Goal: Navigation & Orientation: Find specific page/section

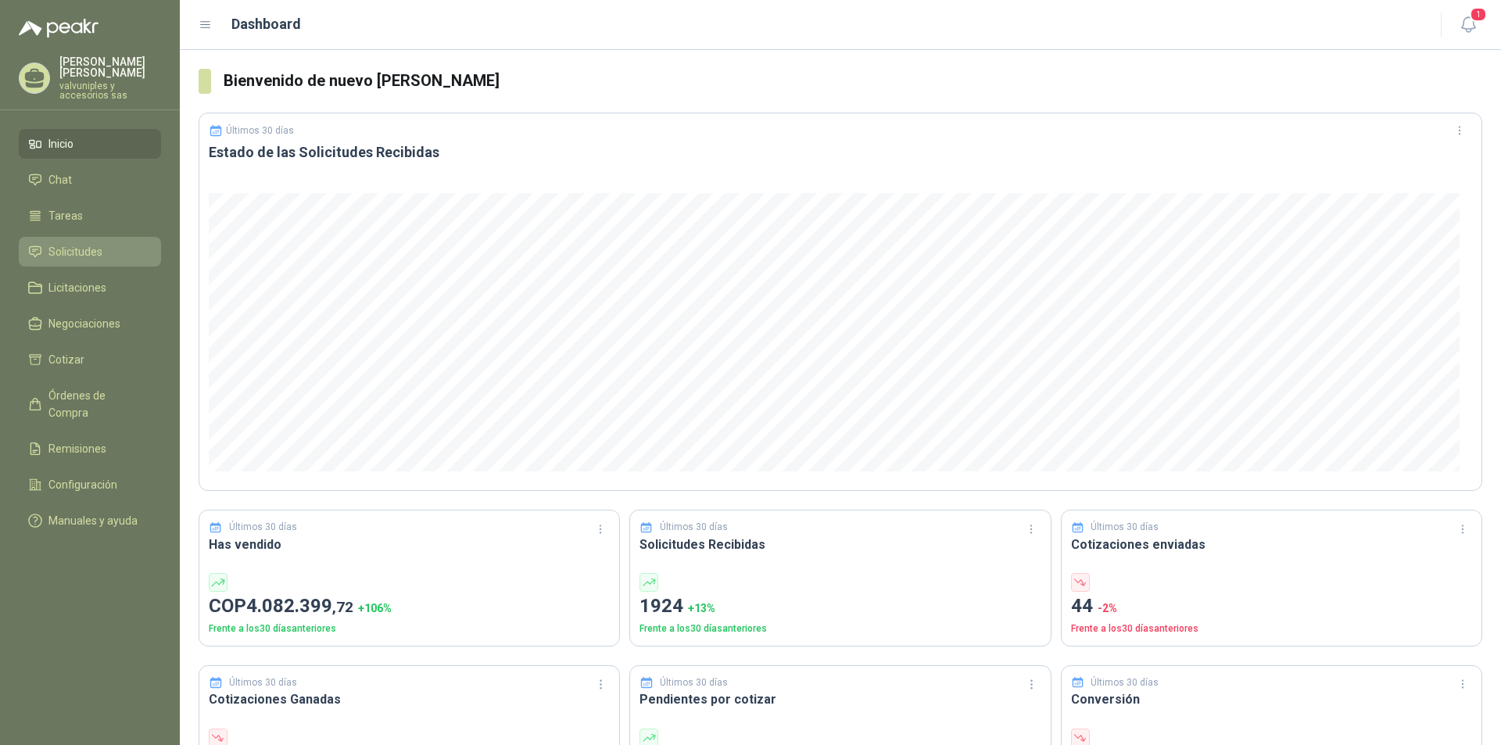
click at [80, 243] on span "Solicitudes" at bounding box center [75, 251] width 54 height 17
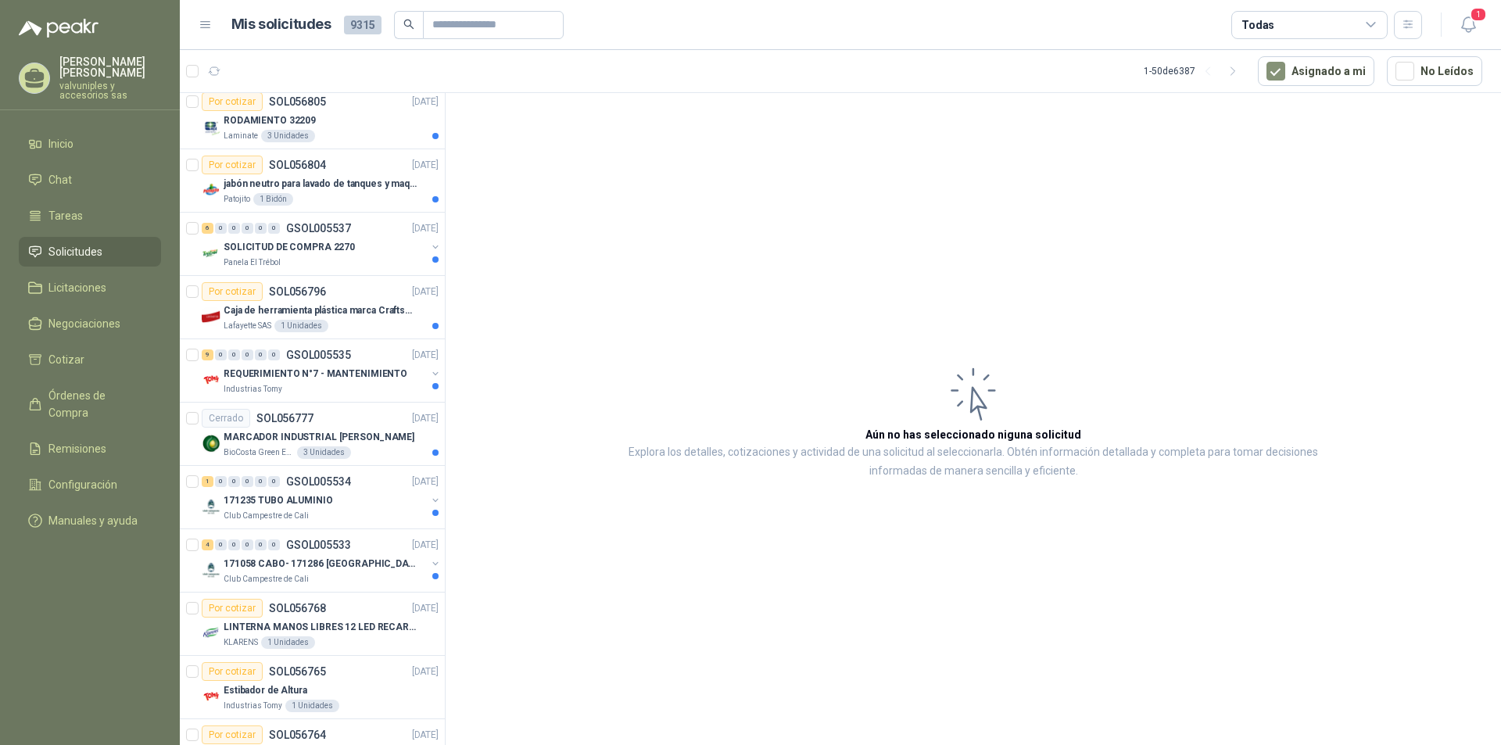
scroll to position [1016, 0]
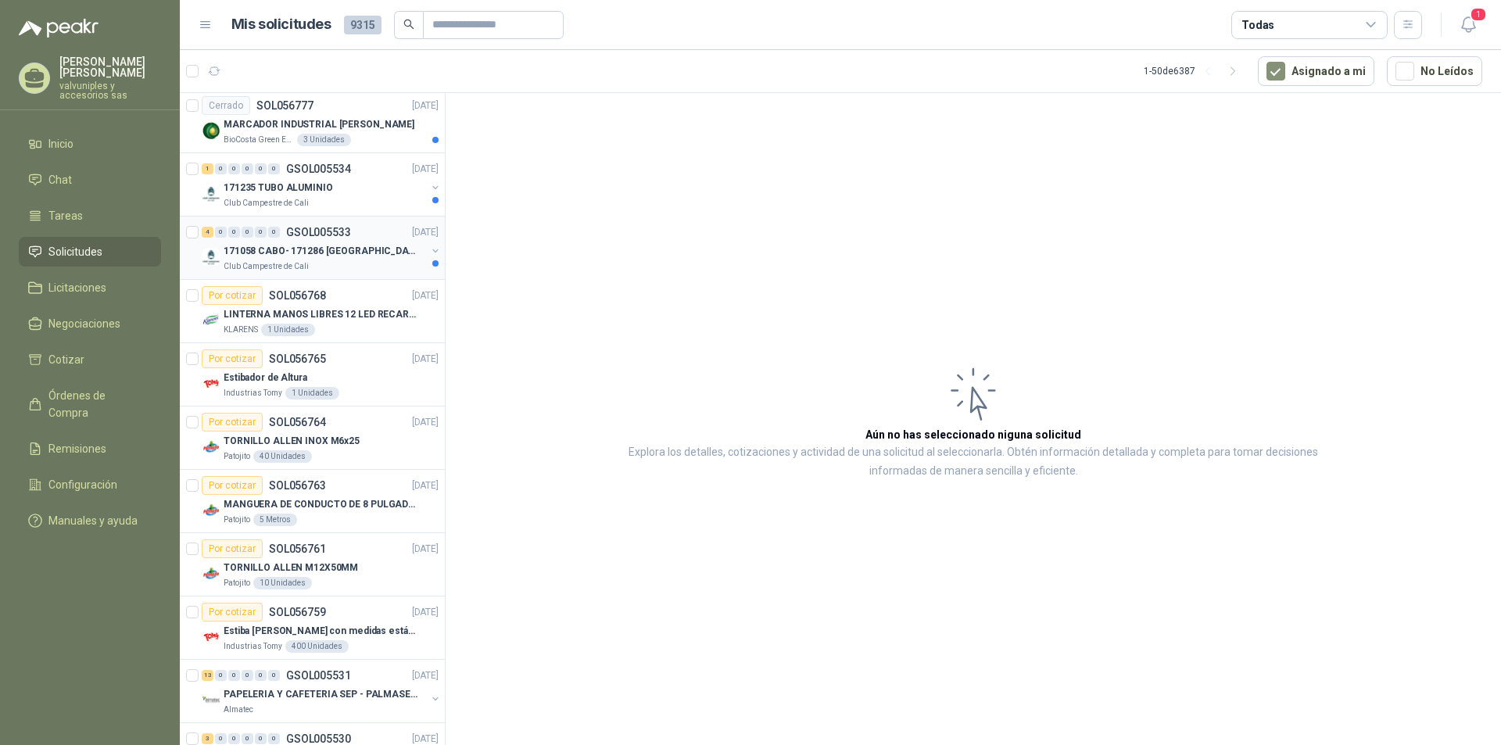
click at [291, 249] on p "171058 CABO- 171286 [GEOGRAPHIC_DATA]" at bounding box center [321, 251] width 195 height 15
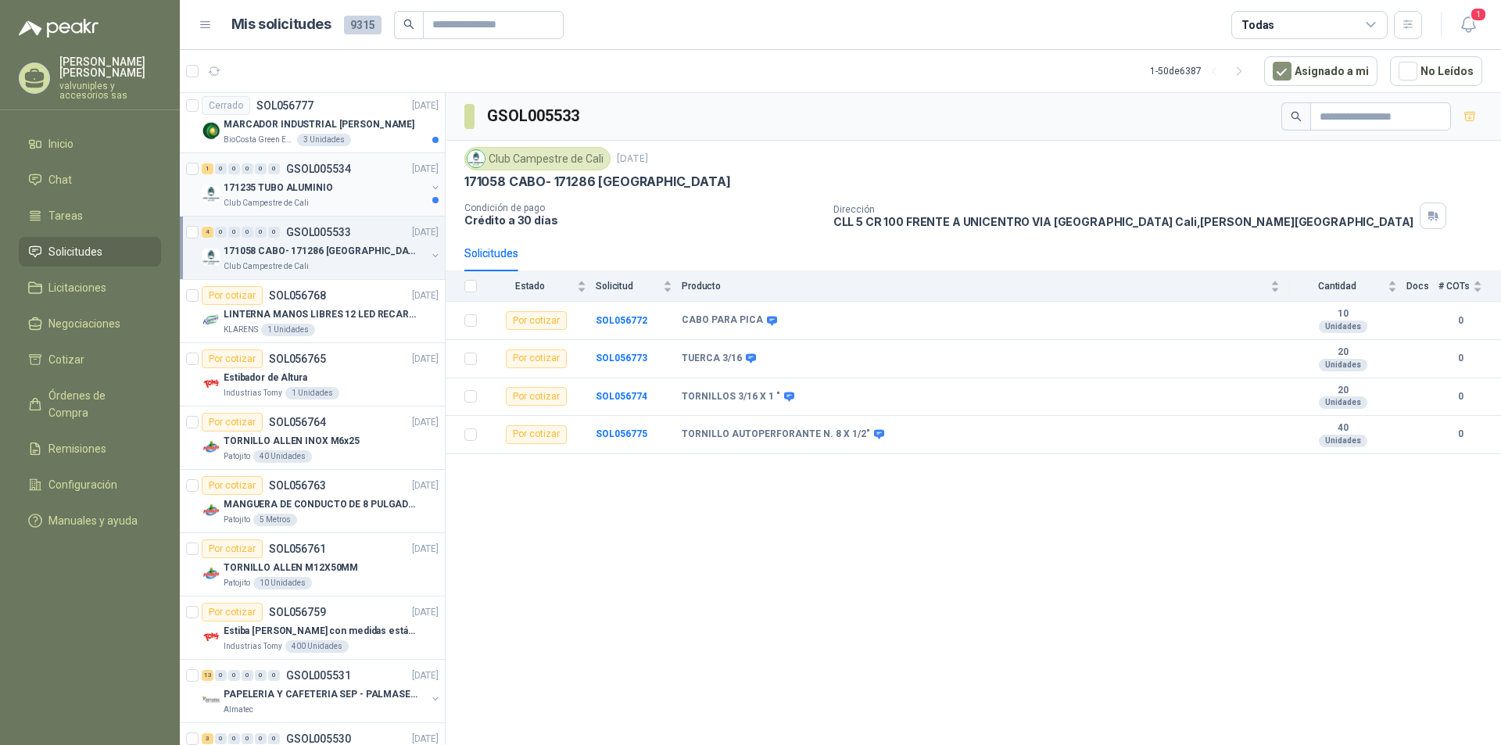
click at [278, 187] on p "171235 TUBO ALUMINIO" at bounding box center [278, 188] width 109 height 15
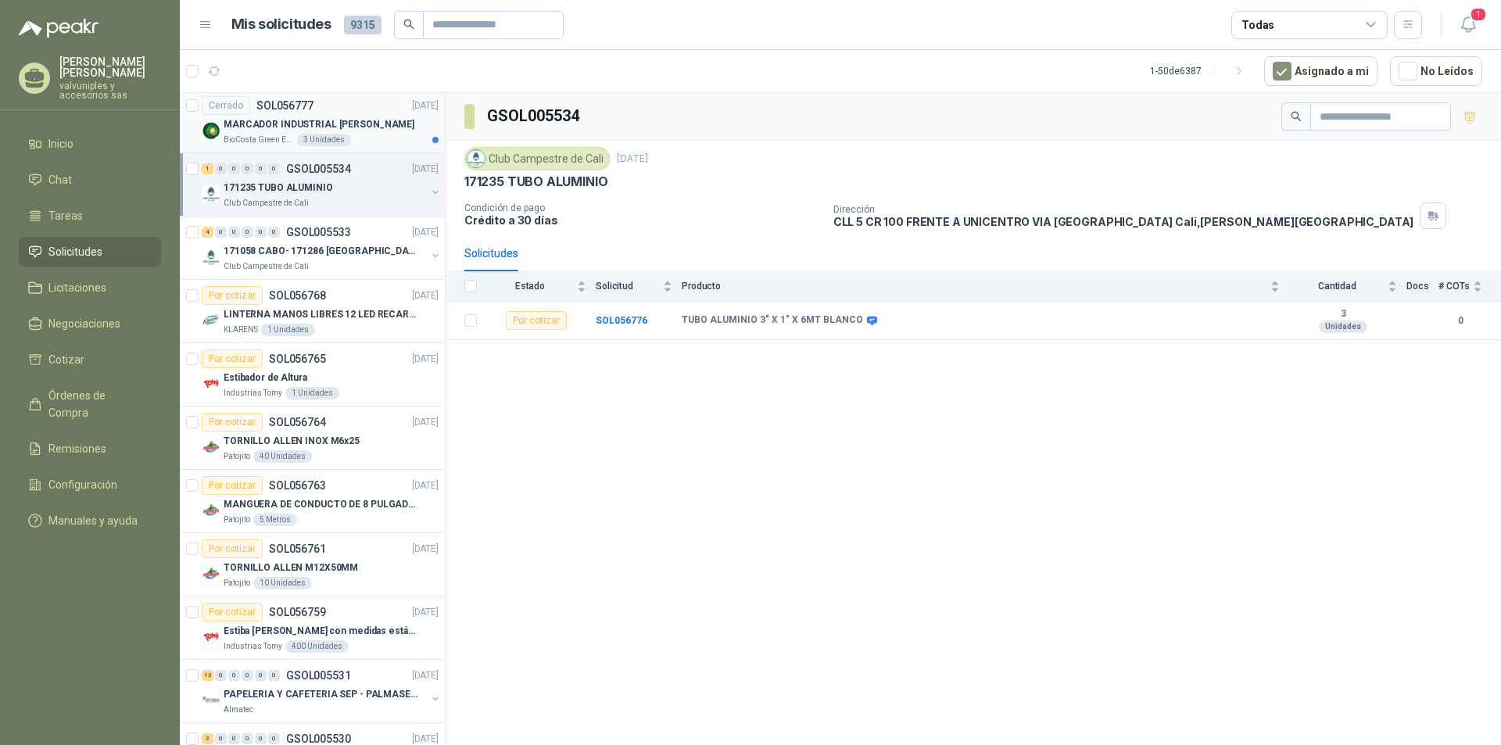
click at [311, 126] on p "MARCADOR INDUSTRIAL [PERSON_NAME]" at bounding box center [319, 124] width 191 height 15
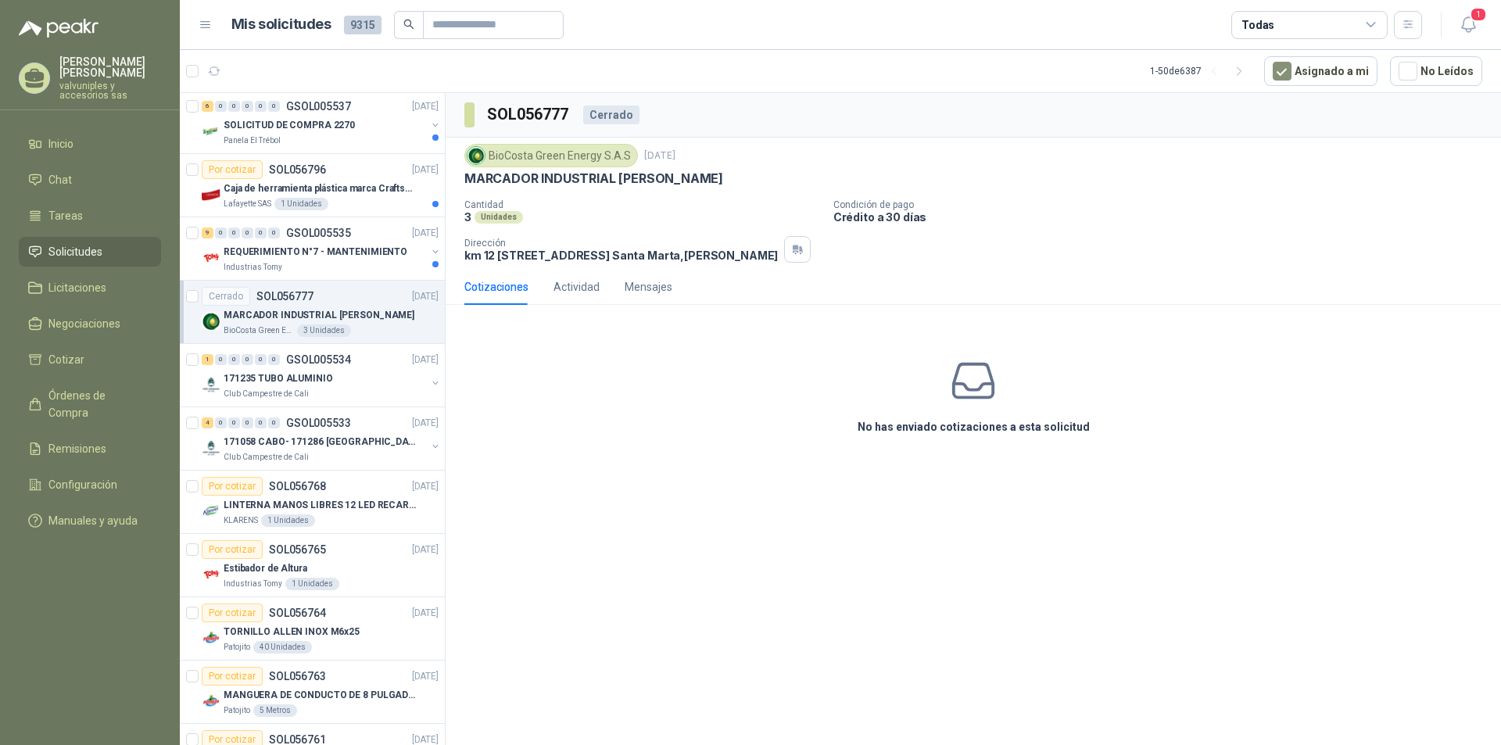
scroll to position [818, 0]
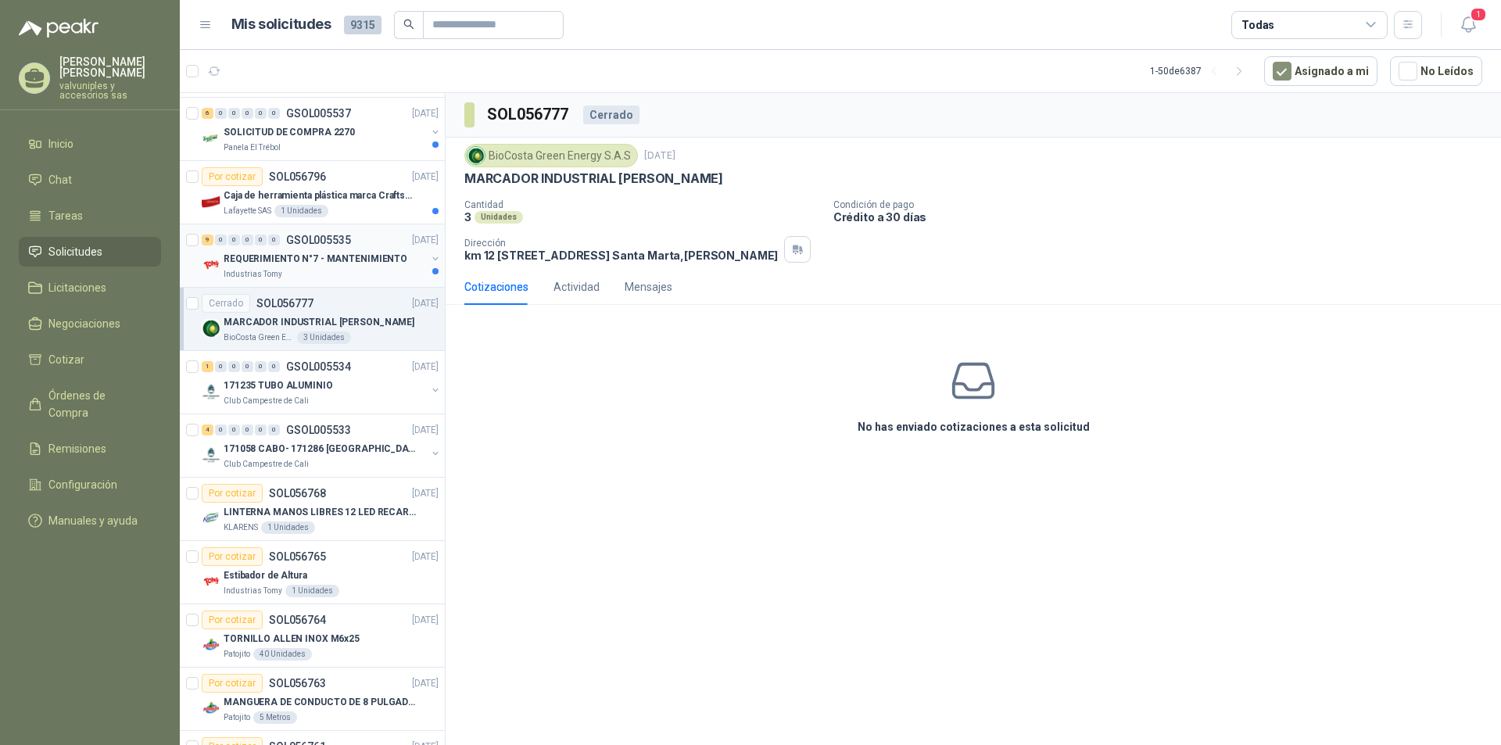
click at [277, 257] on p "REQUERIMIENTO N°7 - MANTENIMIENTO" at bounding box center [316, 259] width 184 height 15
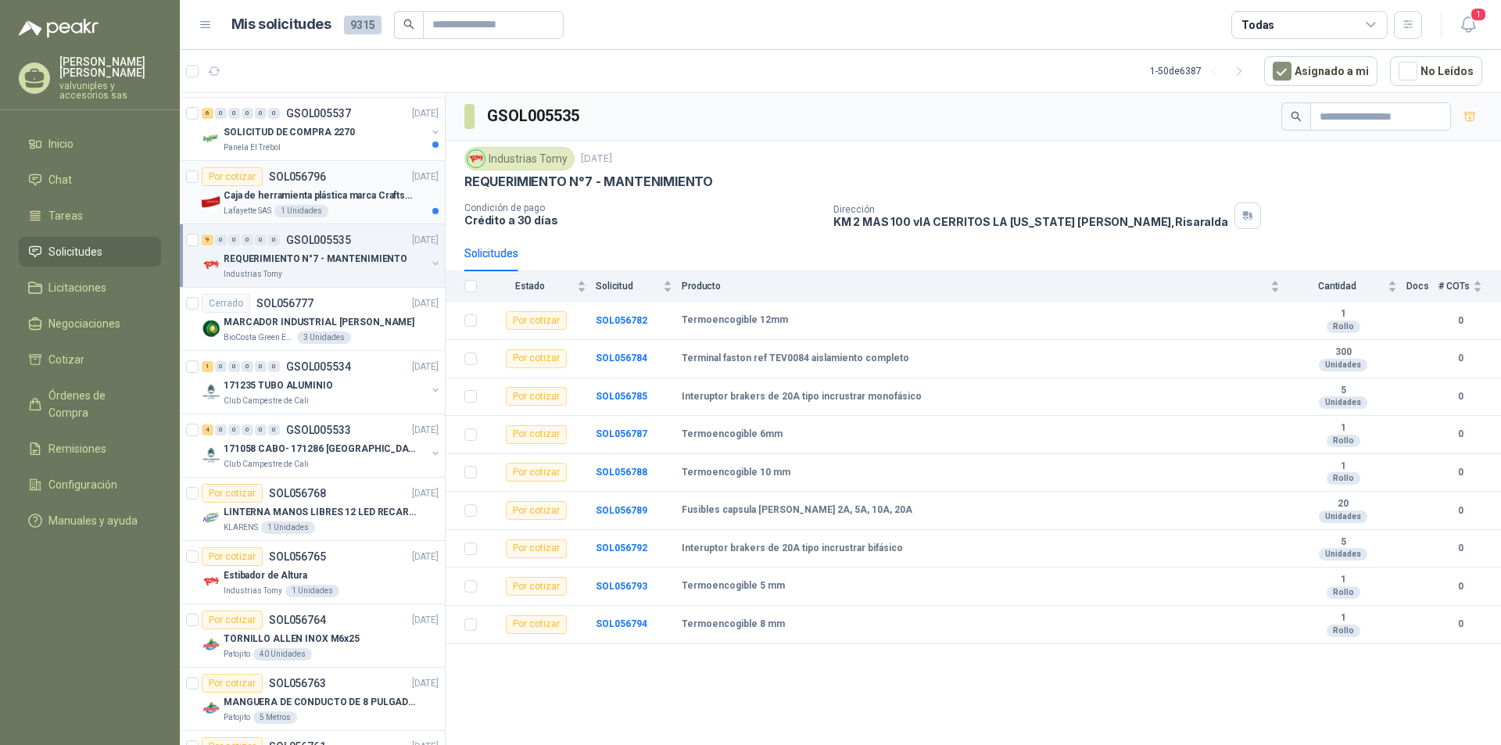
click at [279, 196] on p "Caja de herramienta plástica marca Craftsman de 26 pulgadas color rojo y nego" at bounding box center [321, 195] width 195 height 15
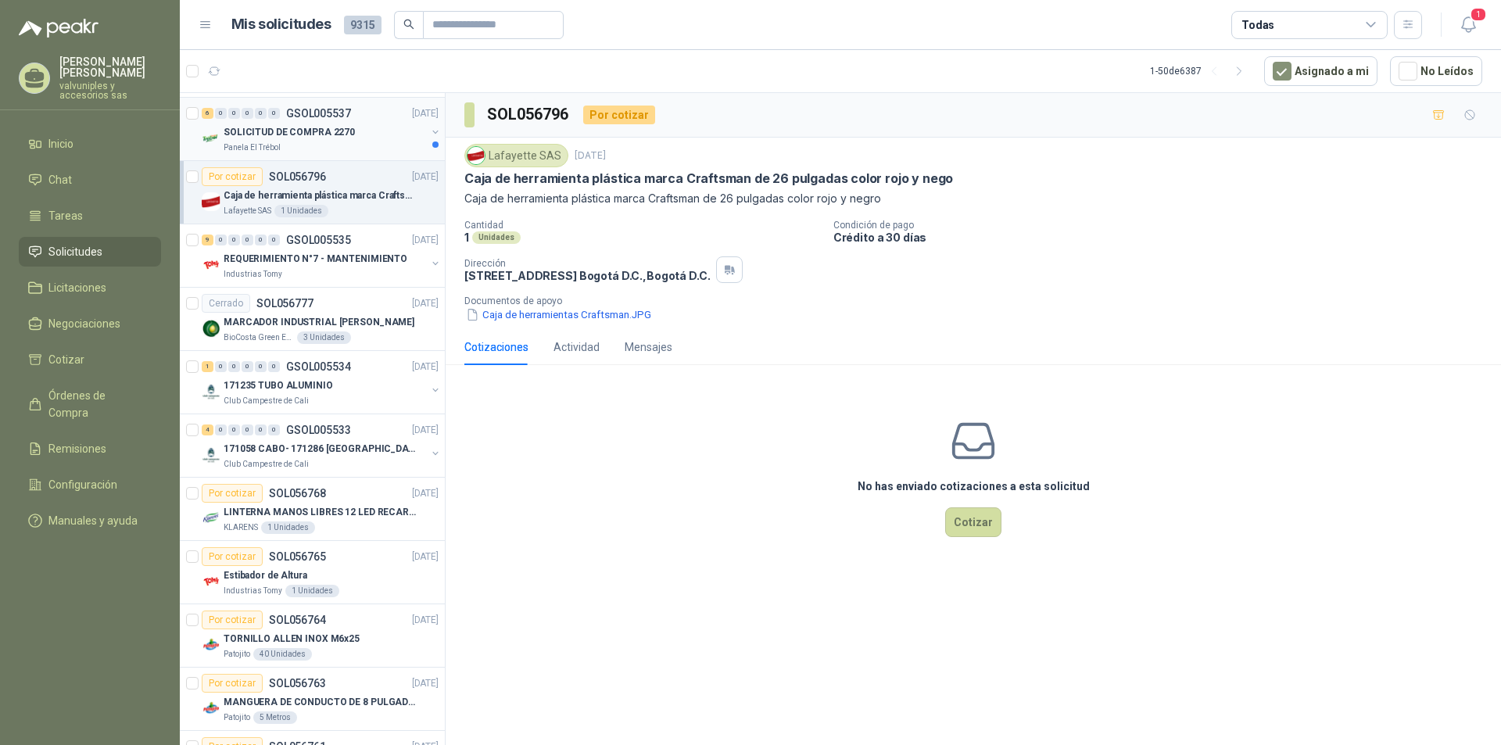
click at [273, 129] on p "SOLICITUD DE COMPRA 2270" at bounding box center [289, 132] width 131 height 15
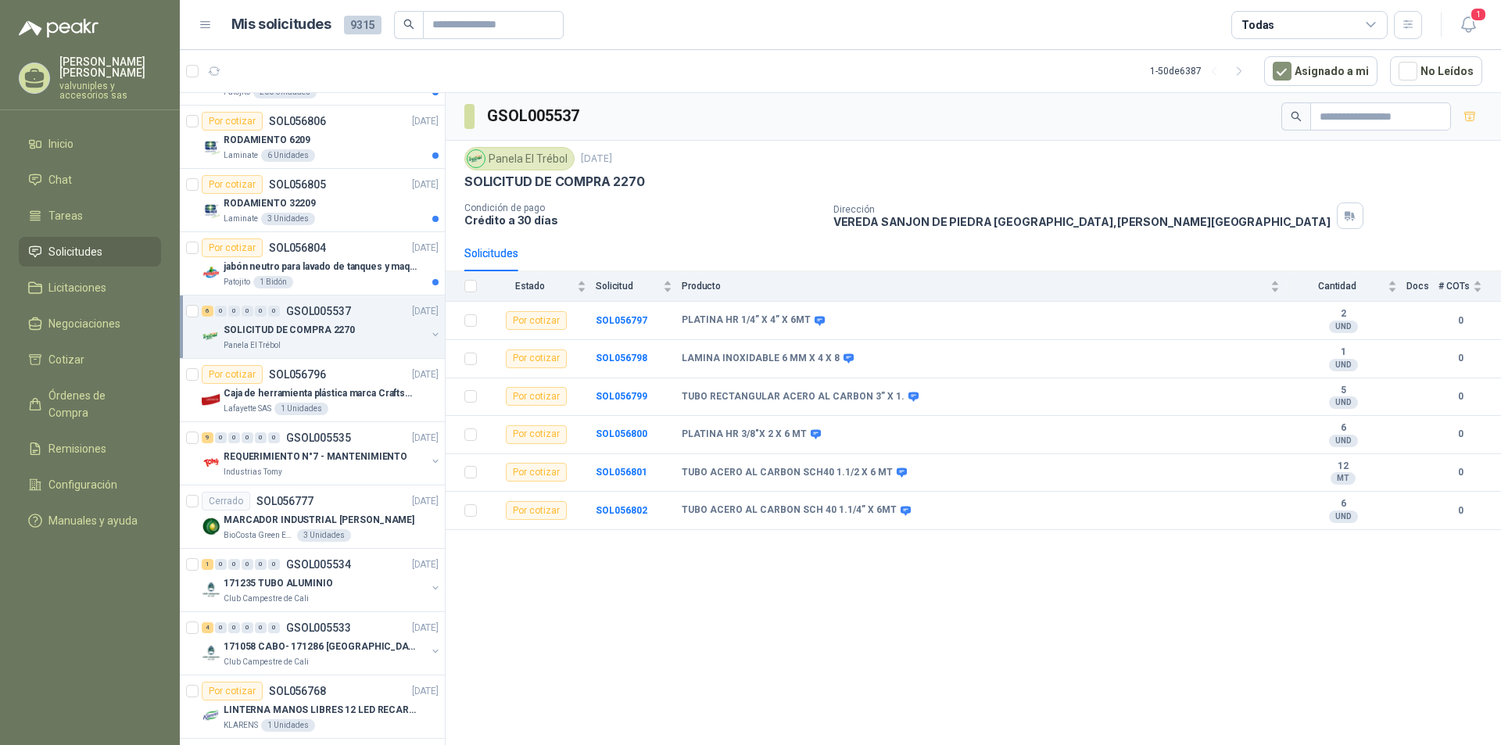
scroll to position [607, 0]
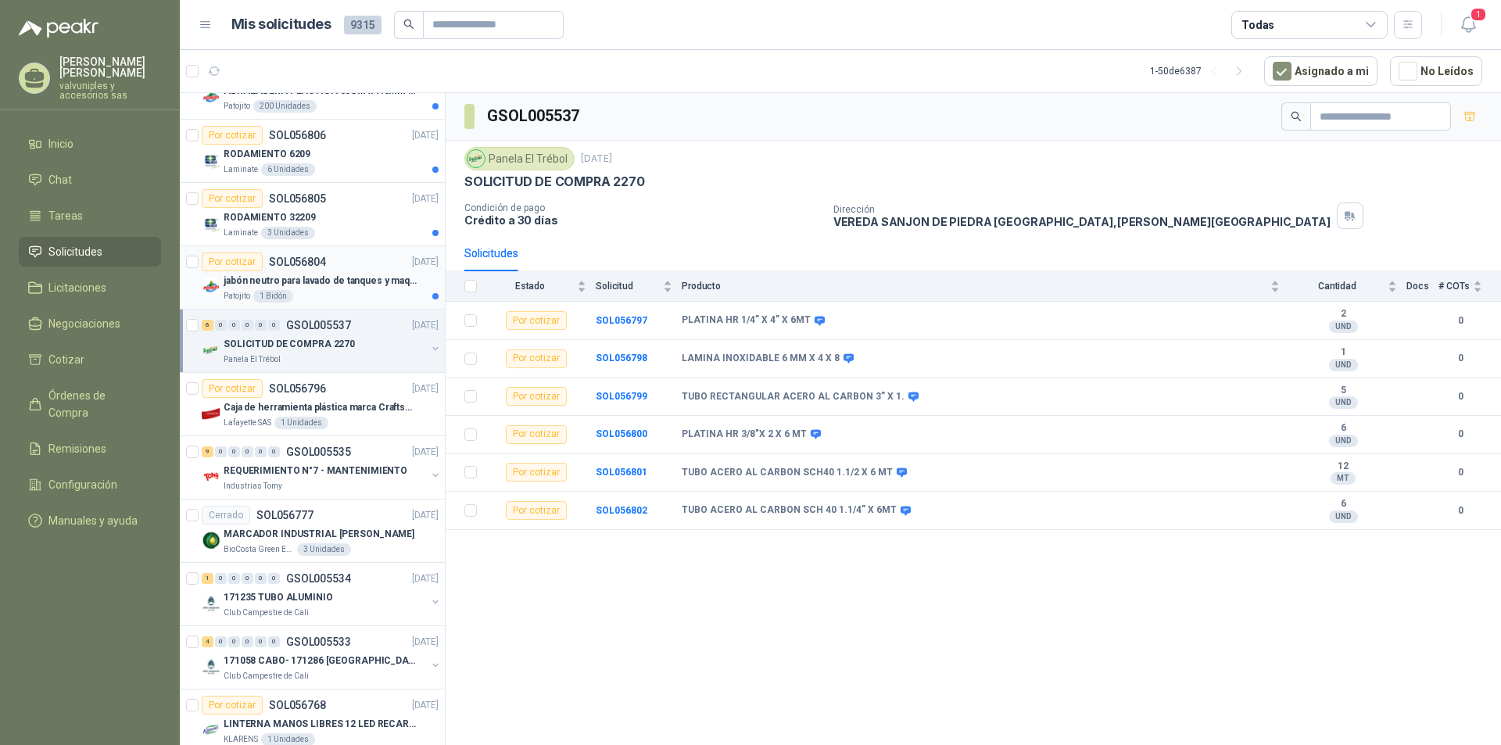
click at [277, 282] on p "jabón neutro para lavado de tanques y maquinas." at bounding box center [321, 281] width 195 height 15
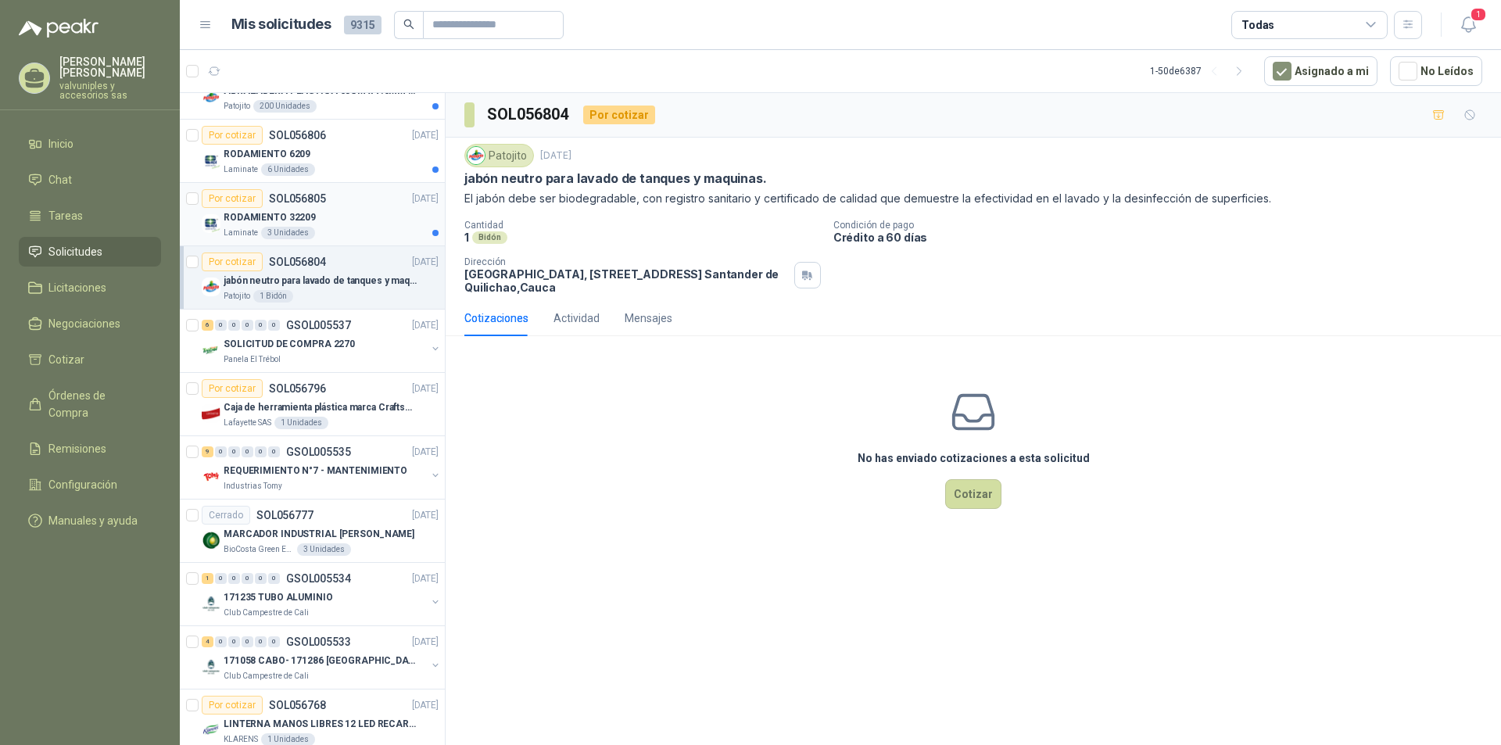
click at [276, 215] on p "RODAMIENTO 32209" at bounding box center [270, 217] width 92 height 15
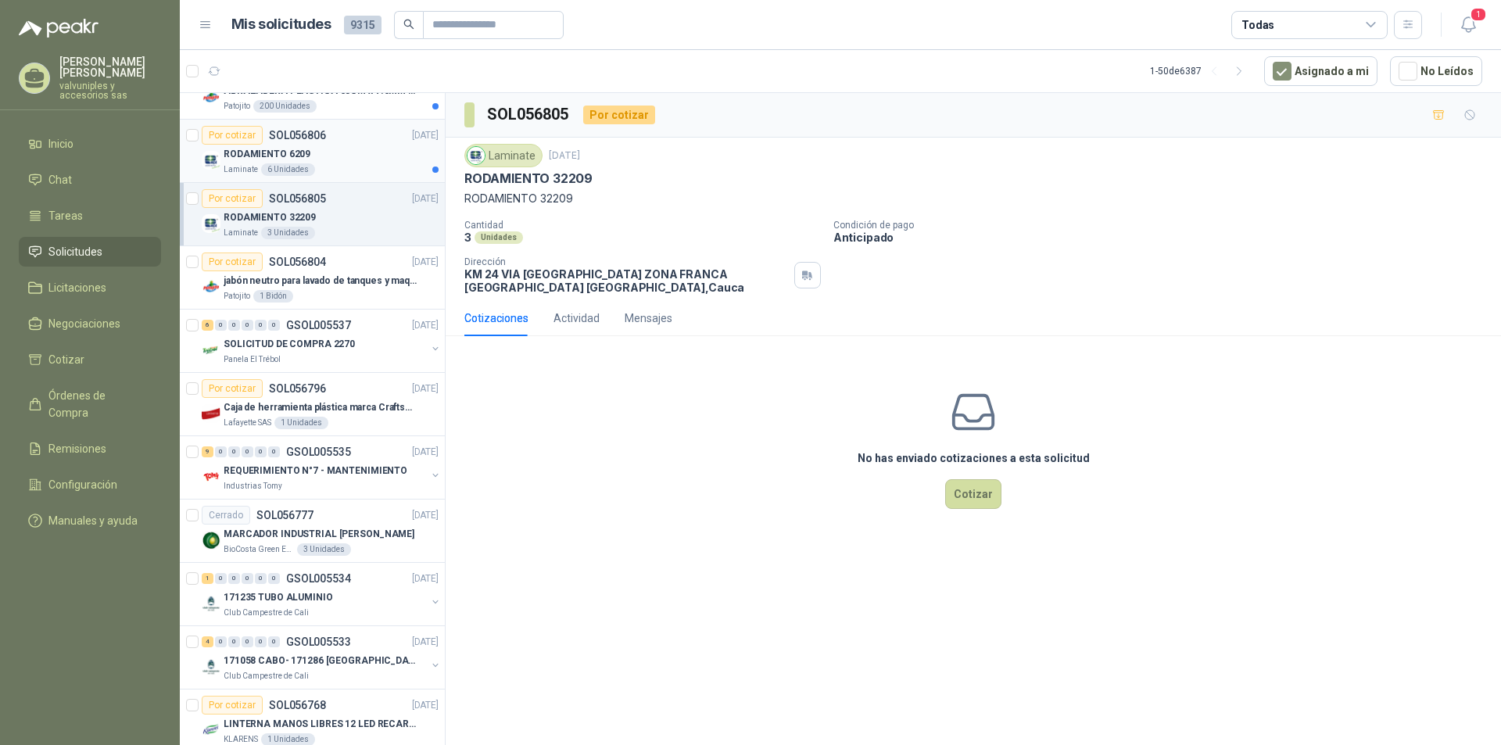
click at [240, 152] on p "RODAMIENTO 6209" at bounding box center [267, 154] width 87 height 15
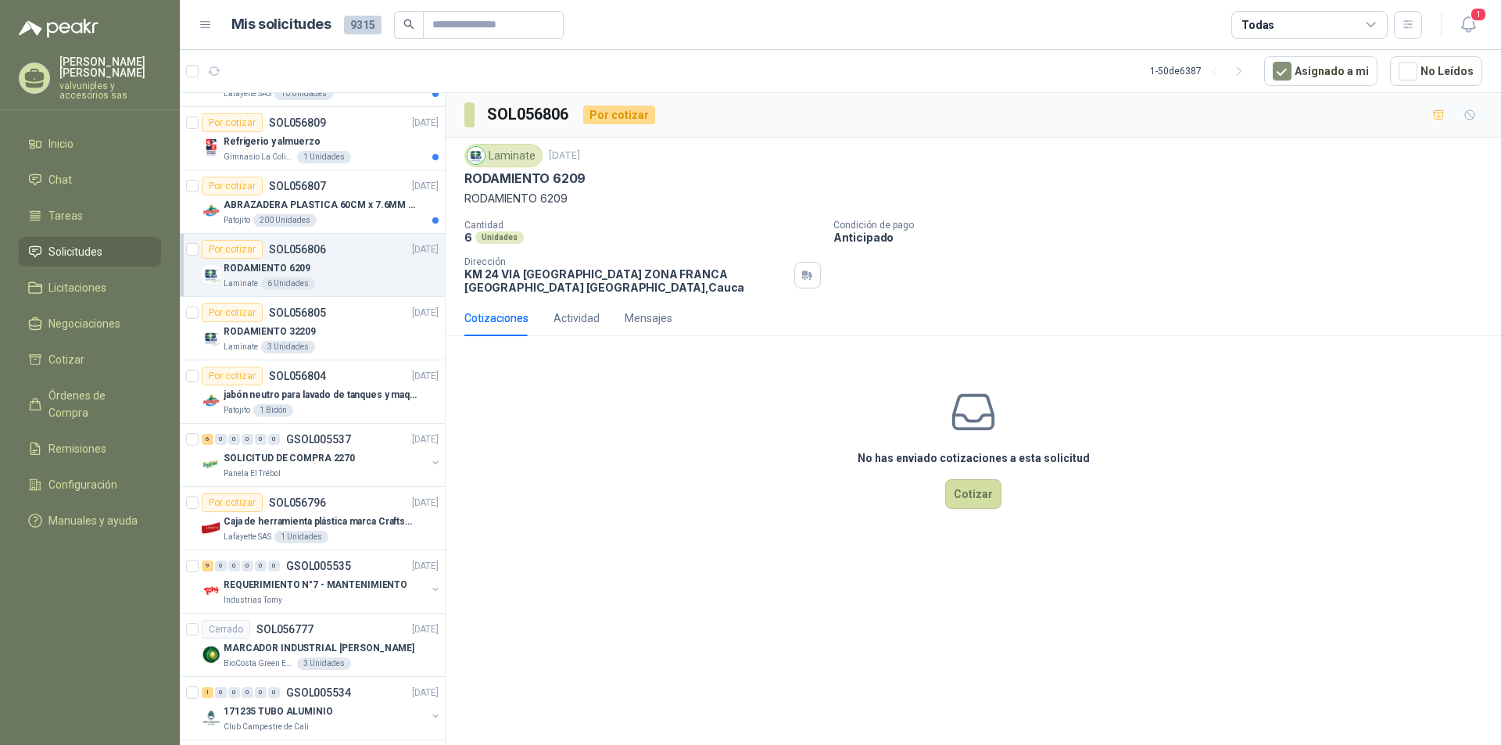
scroll to position [466, 0]
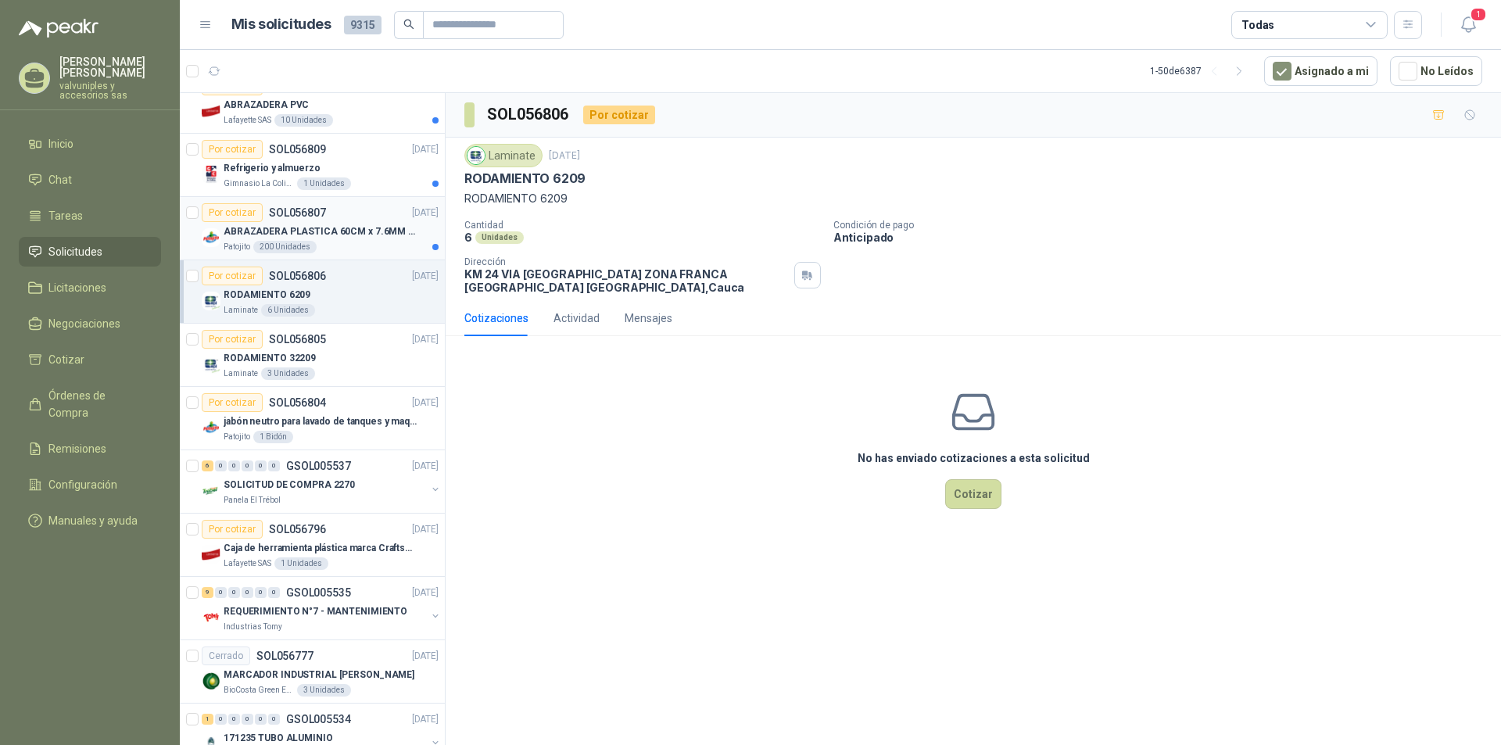
click at [281, 227] on p "ABRAZADERA PLASTICA 60CM x 7.6MM ANCHA" at bounding box center [321, 231] width 195 height 15
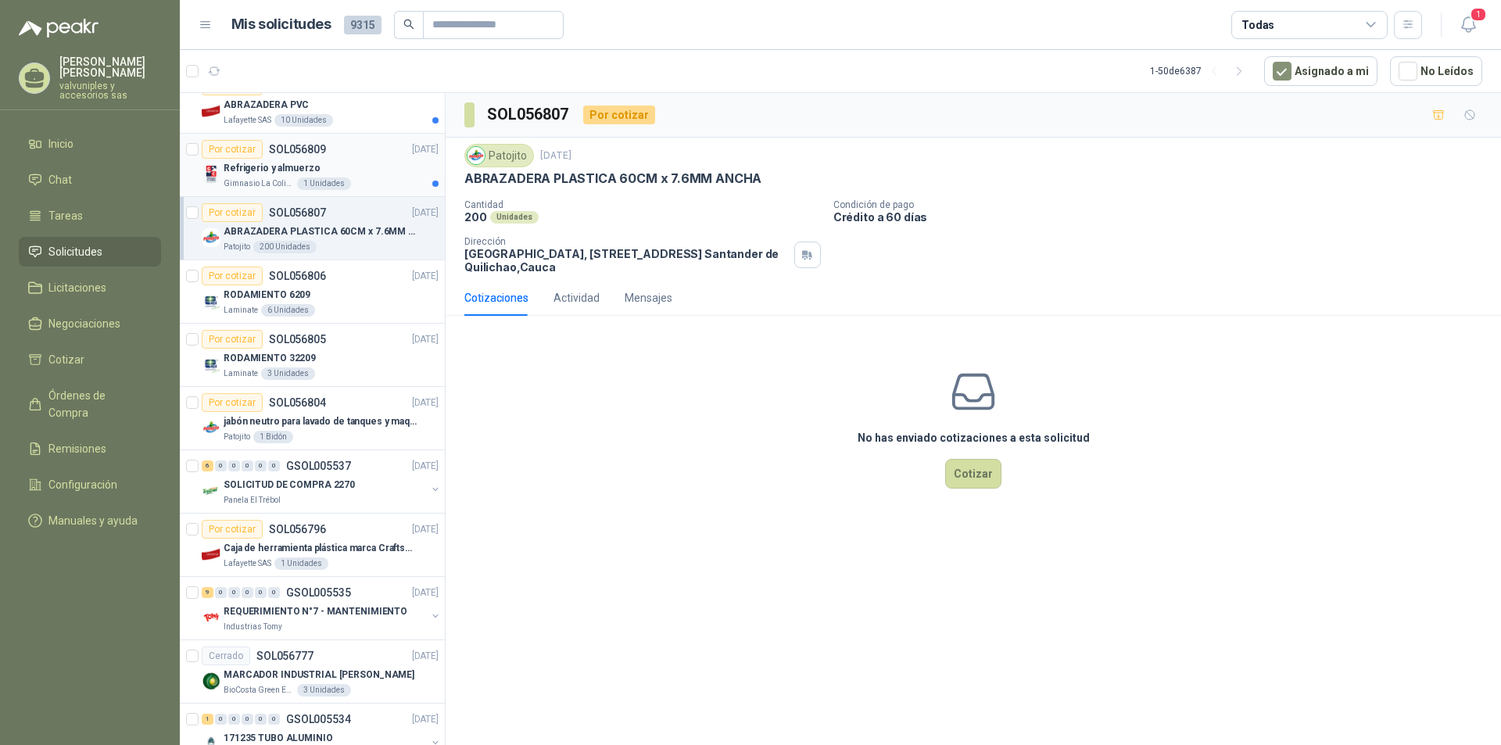
click at [275, 164] on p "Refrigerio y almuerzo" at bounding box center [272, 168] width 96 height 15
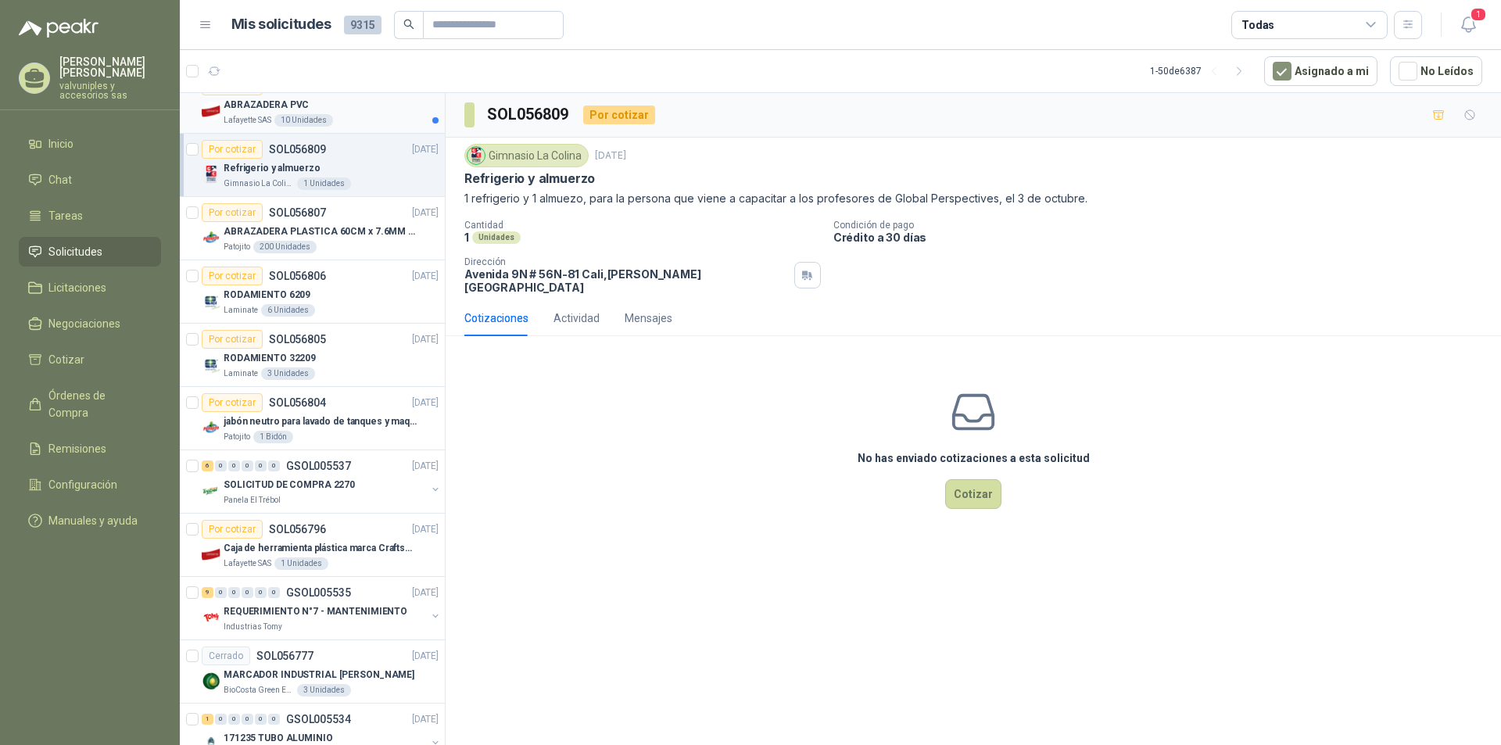
click at [263, 101] on p "ABRAZADERA PVC" at bounding box center [266, 105] width 85 height 15
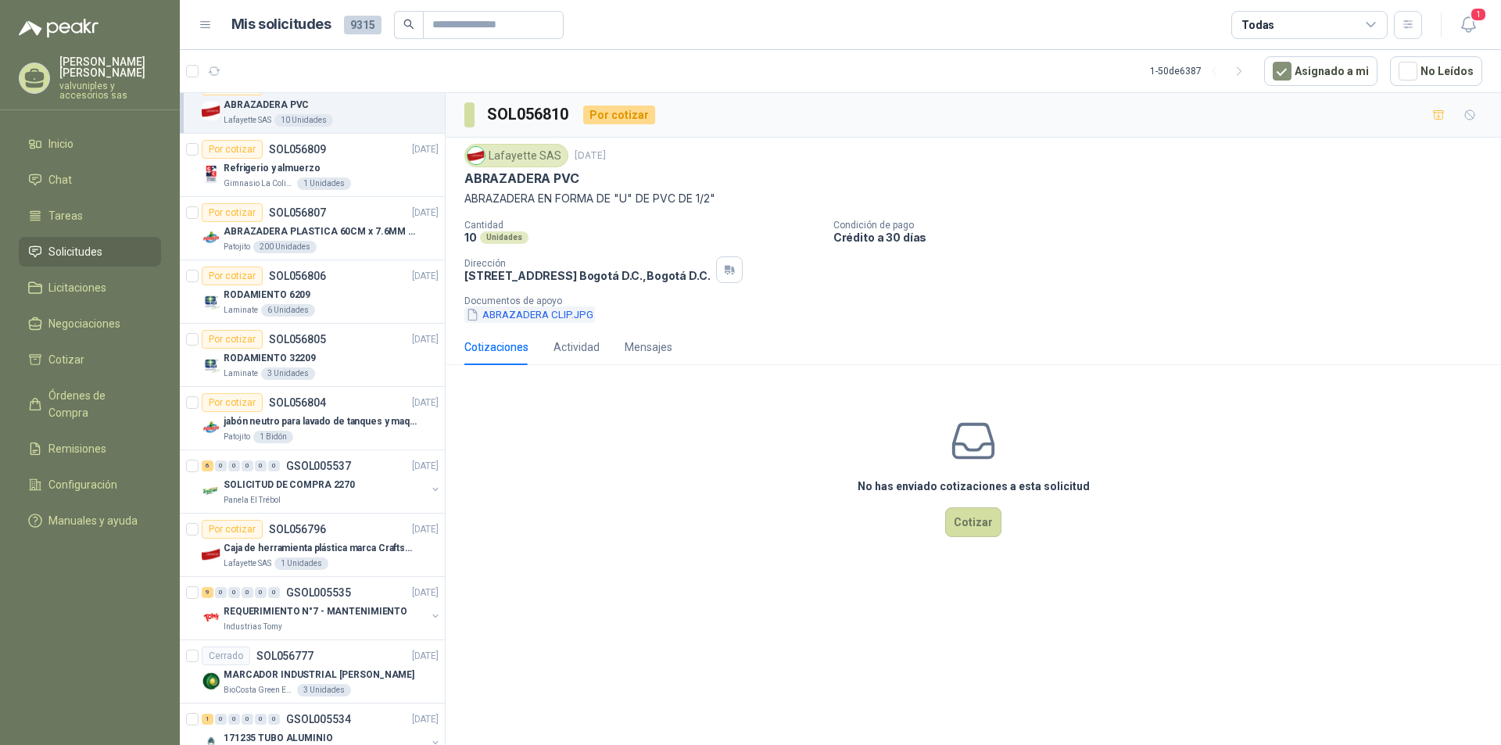
click at [526, 317] on button "ABRAZADERA CLIP.JPG" at bounding box center [529, 314] width 131 height 16
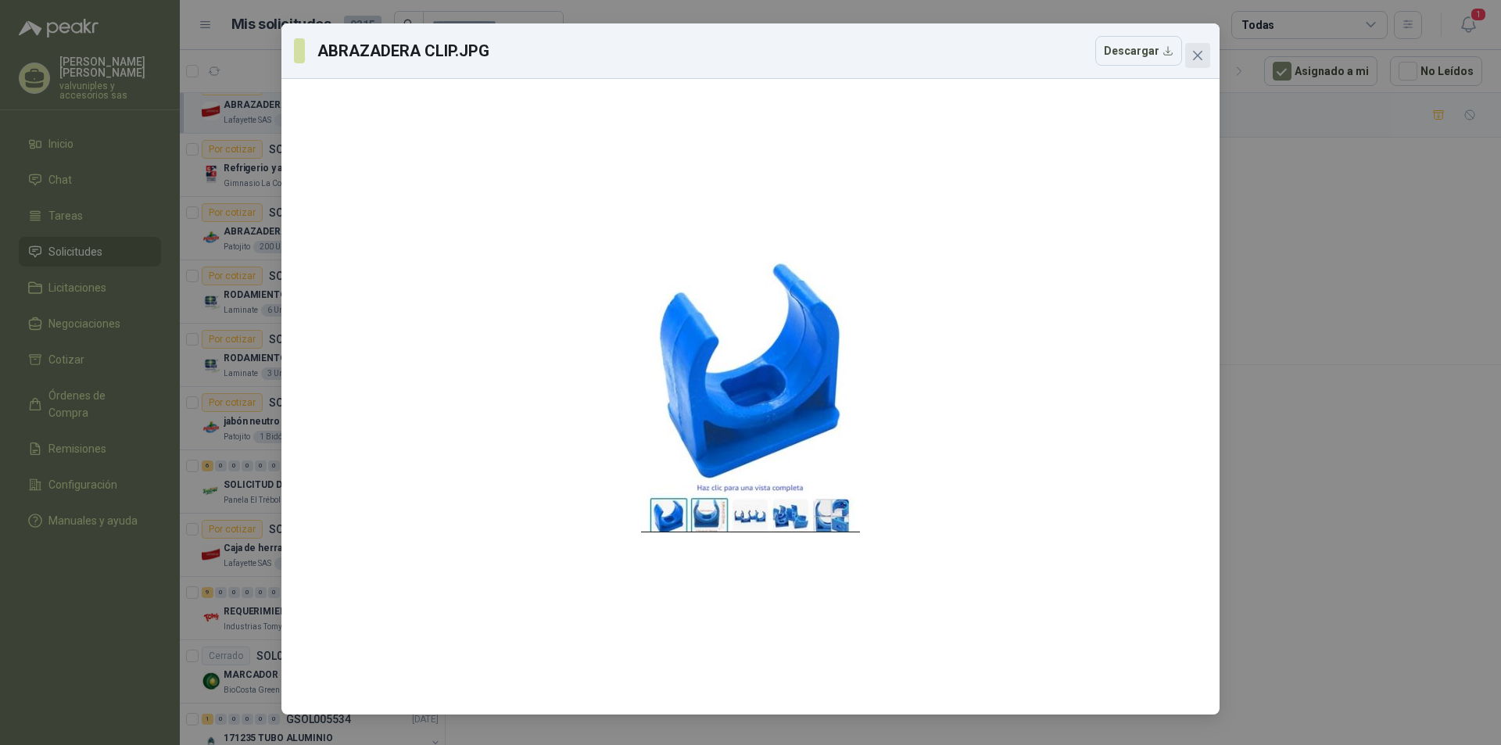
click at [1200, 59] on icon "close" at bounding box center [1197, 55] width 9 height 9
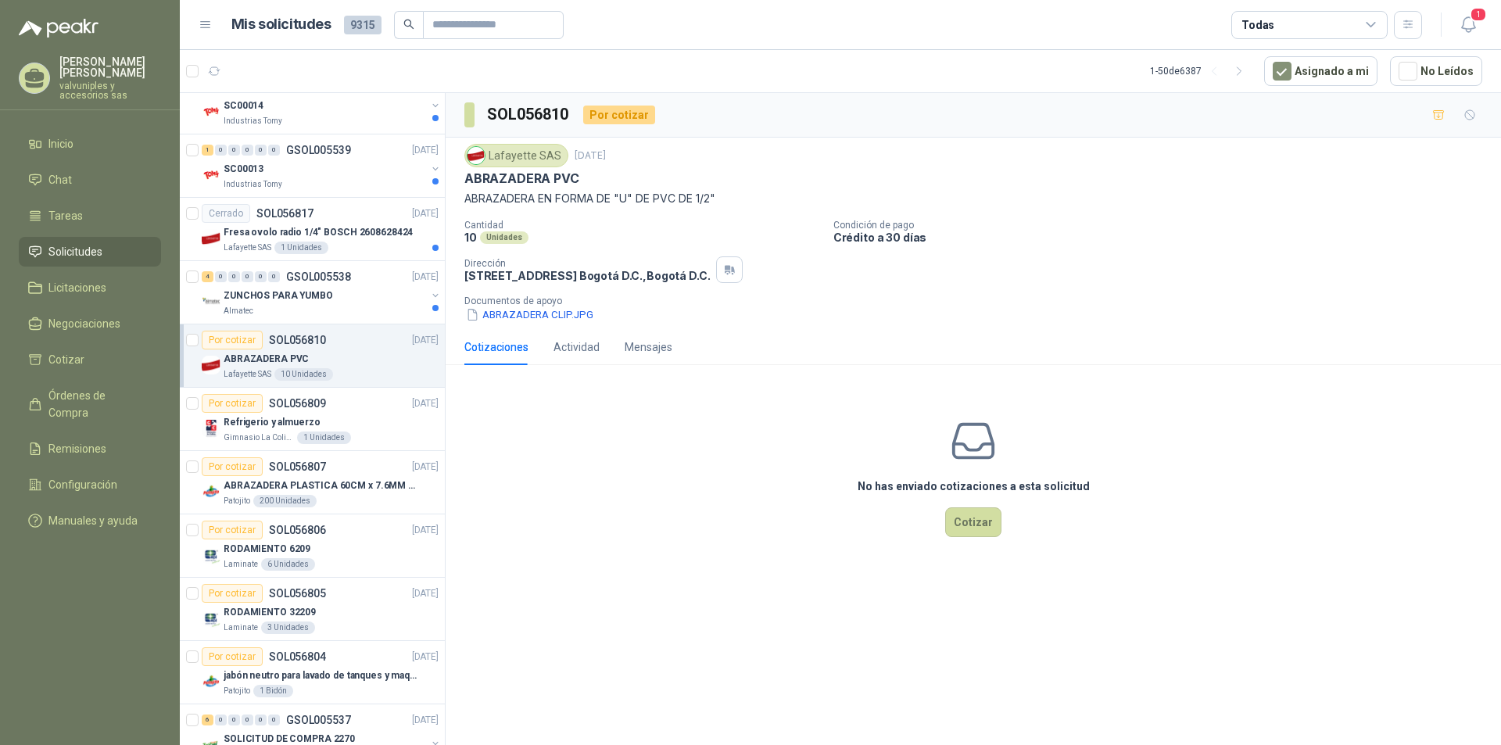
scroll to position [193, 0]
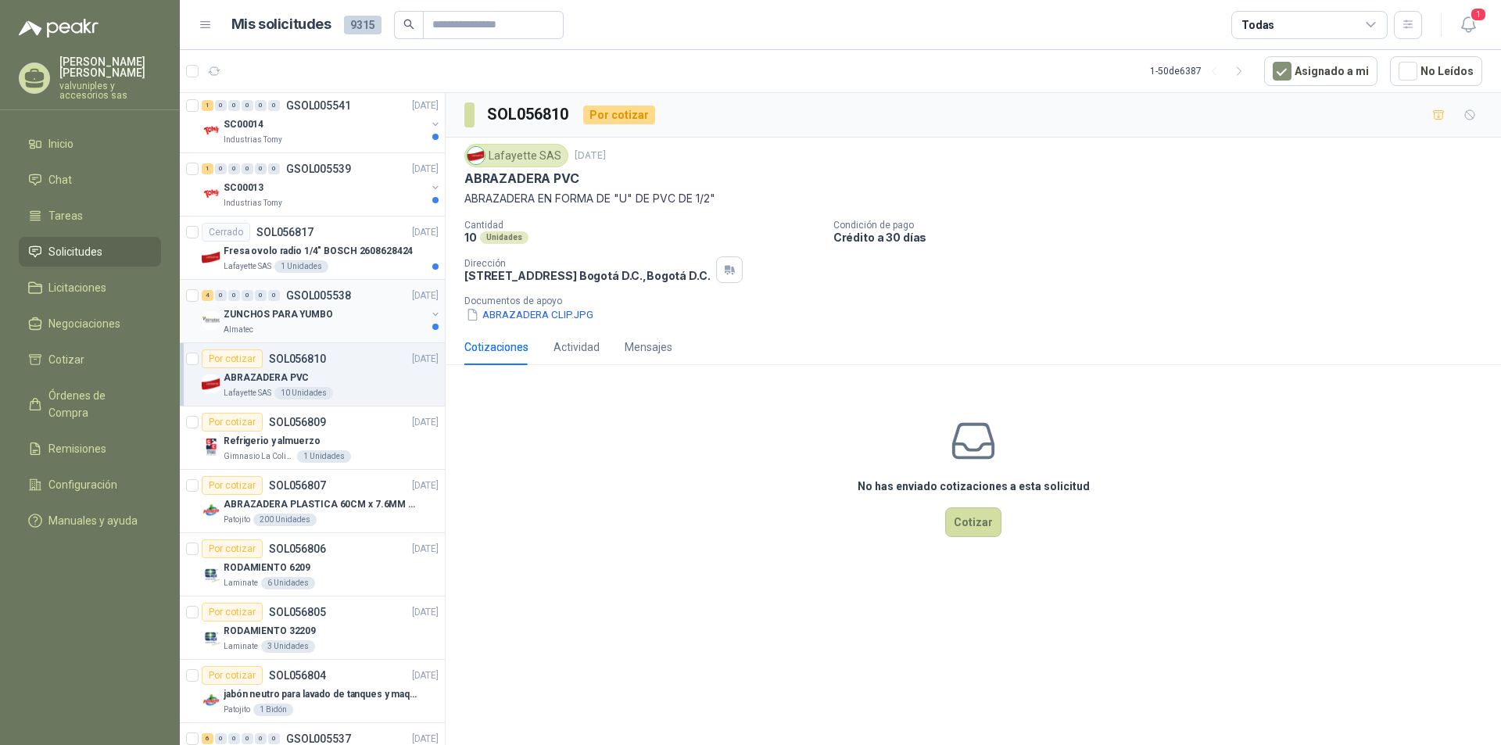
click at [274, 310] on p "ZUNCHOS PARA YUMBO" at bounding box center [278, 314] width 109 height 15
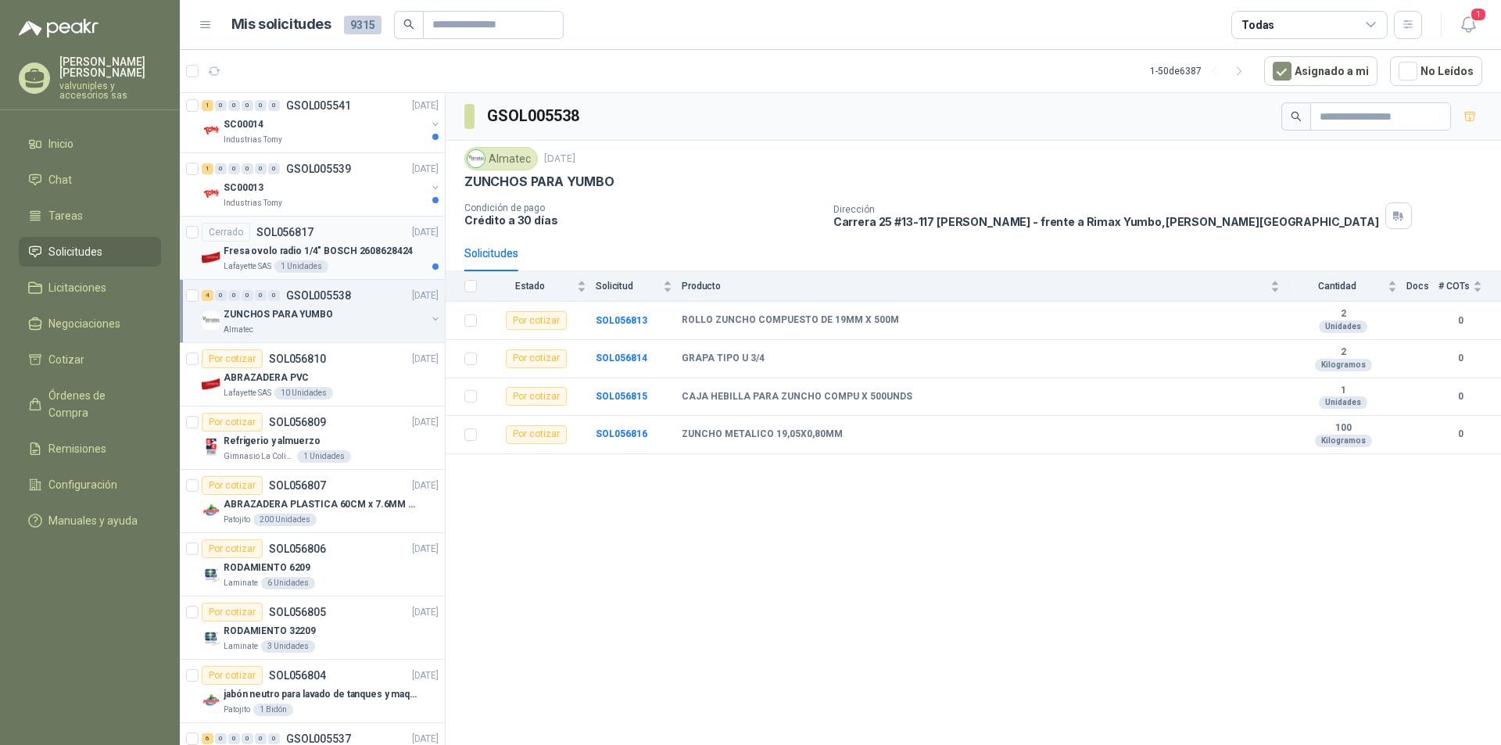
click at [267, 252] on p "Fresa ovolo radio 1/4" BOSCH 2608628424" at bounding box center [318, 251] width 189 height 15
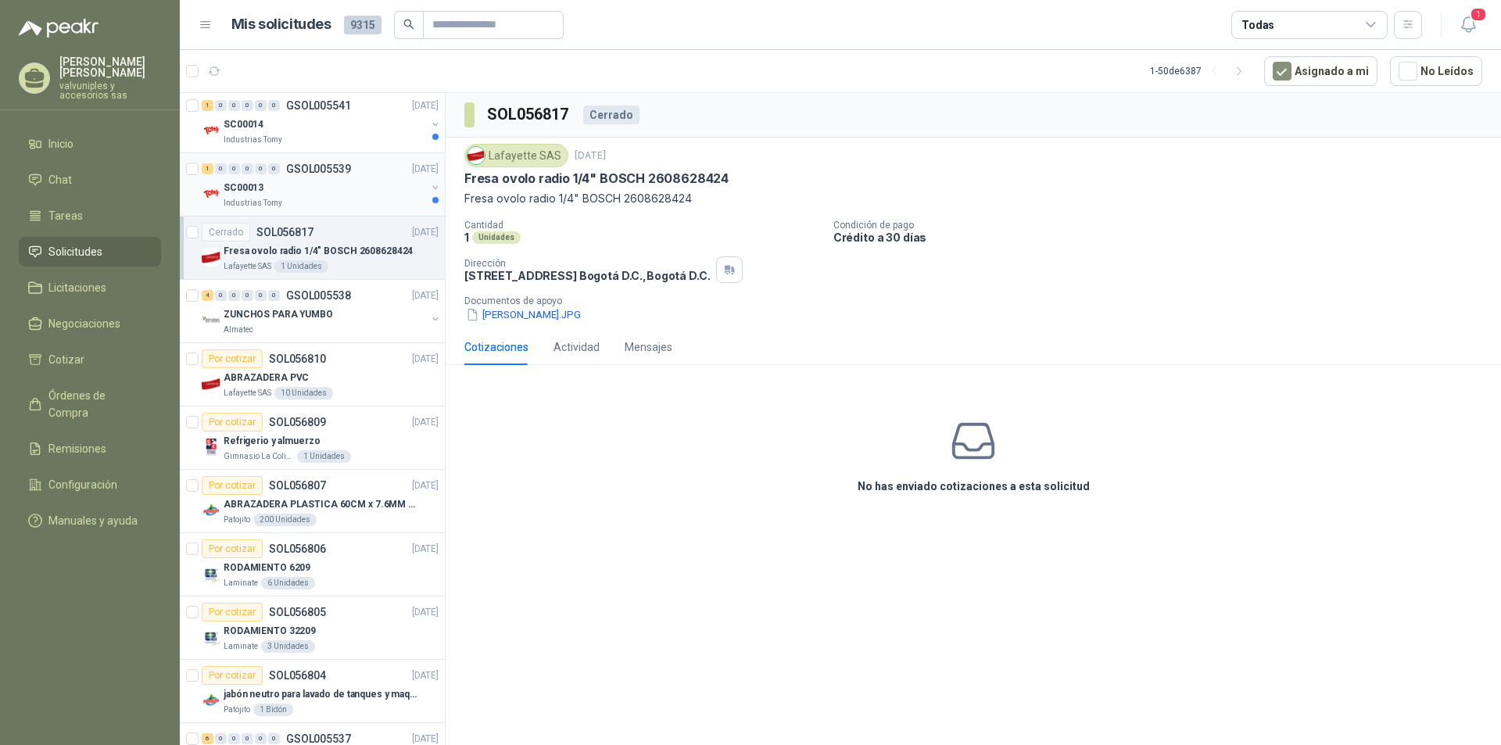
click at [231, 186] on p "SC00013" at bounding box center [244, 188] width 40 height 15
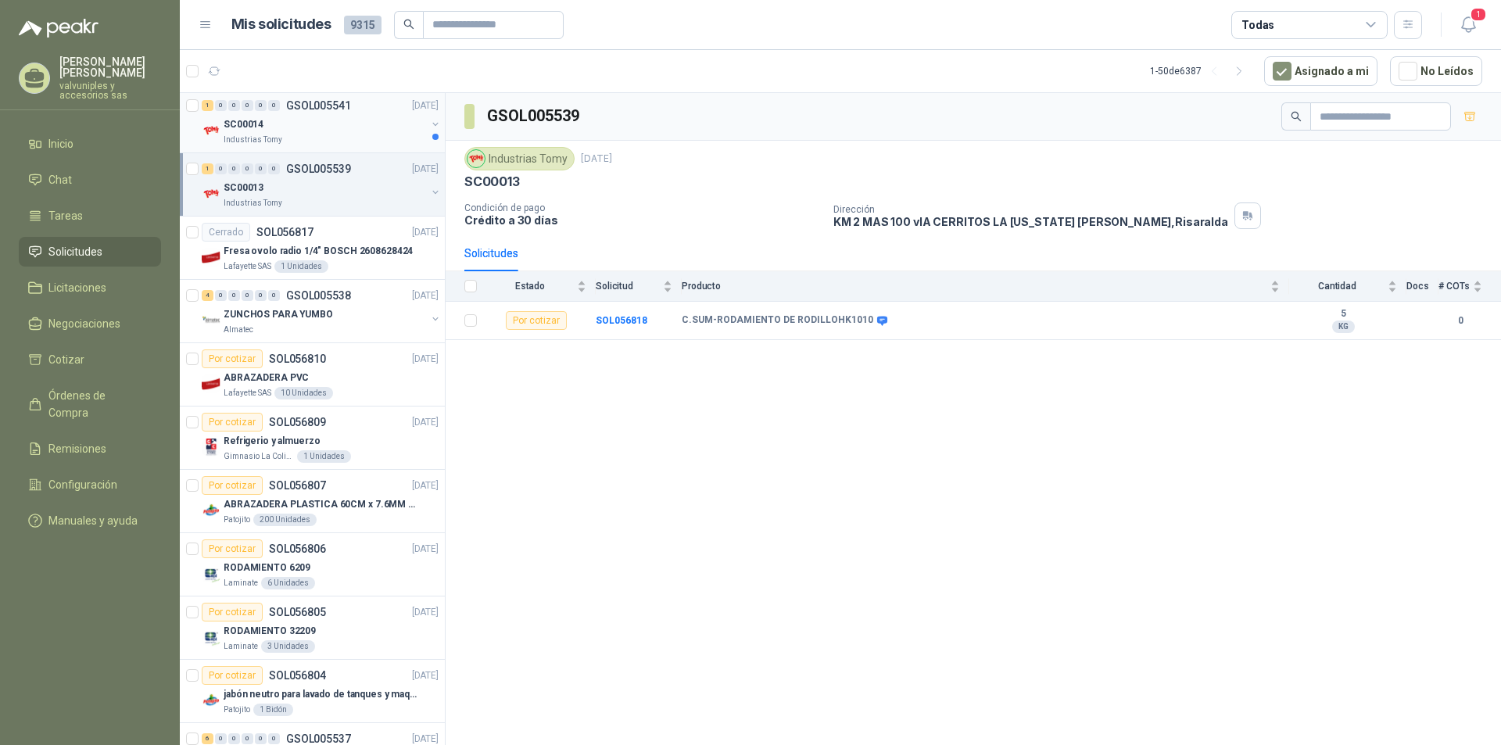
click at [245, 123] on p "SC00014" at bounding box center [244, 124] width 40 height 15
drag, startPoint x: 439, startPoint y: 211, endPoint x: 438, endPoint y: 137, distance: 74.3
click at [438, 137] on body "[PERSON_NAME] valvuniples y accesorios sas Inicio Chat Tareas Solicitudes Licit…" at bounding box center [750, 372] width 1501 height 745
click at [716, 104] on div "GSOL005541" at bounding box center [973, 117] width 1055 height 48
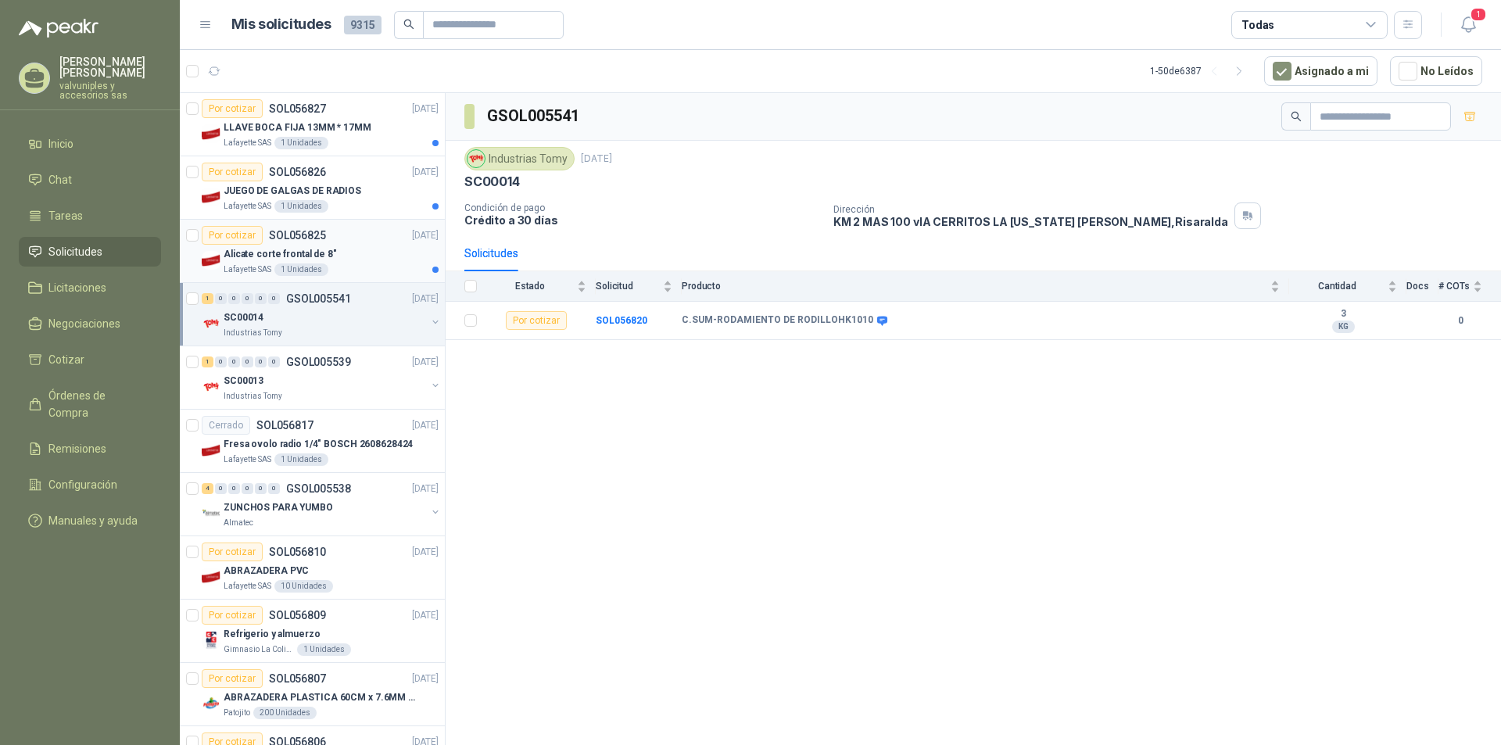
click at [236, 254] on p "Alicate corte frontal de 8"" at bounding box center [280, 254] width 113 height 15
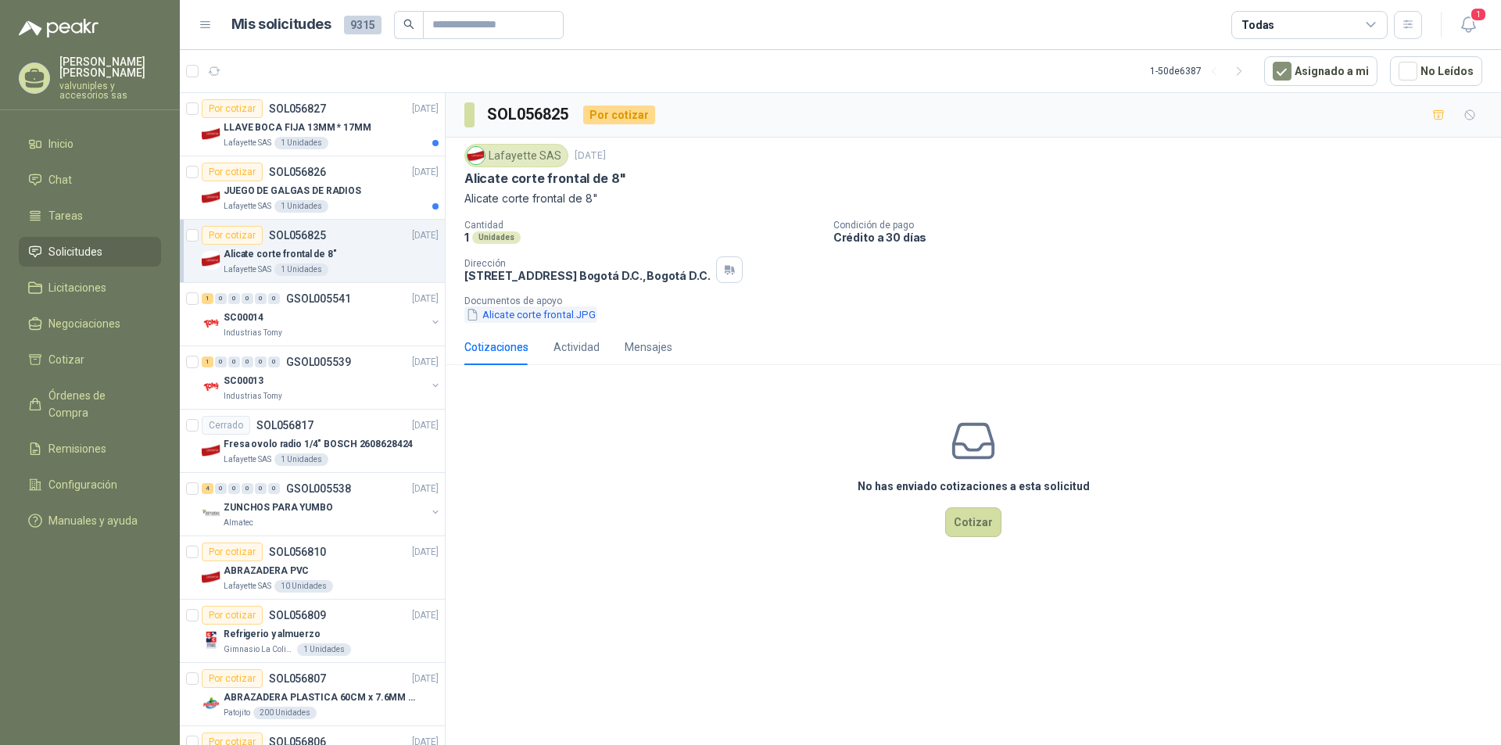
click at [497, 317] on button "Alicate corte frontal.JPG" at bounding box center [530, 314] width 133 height 16
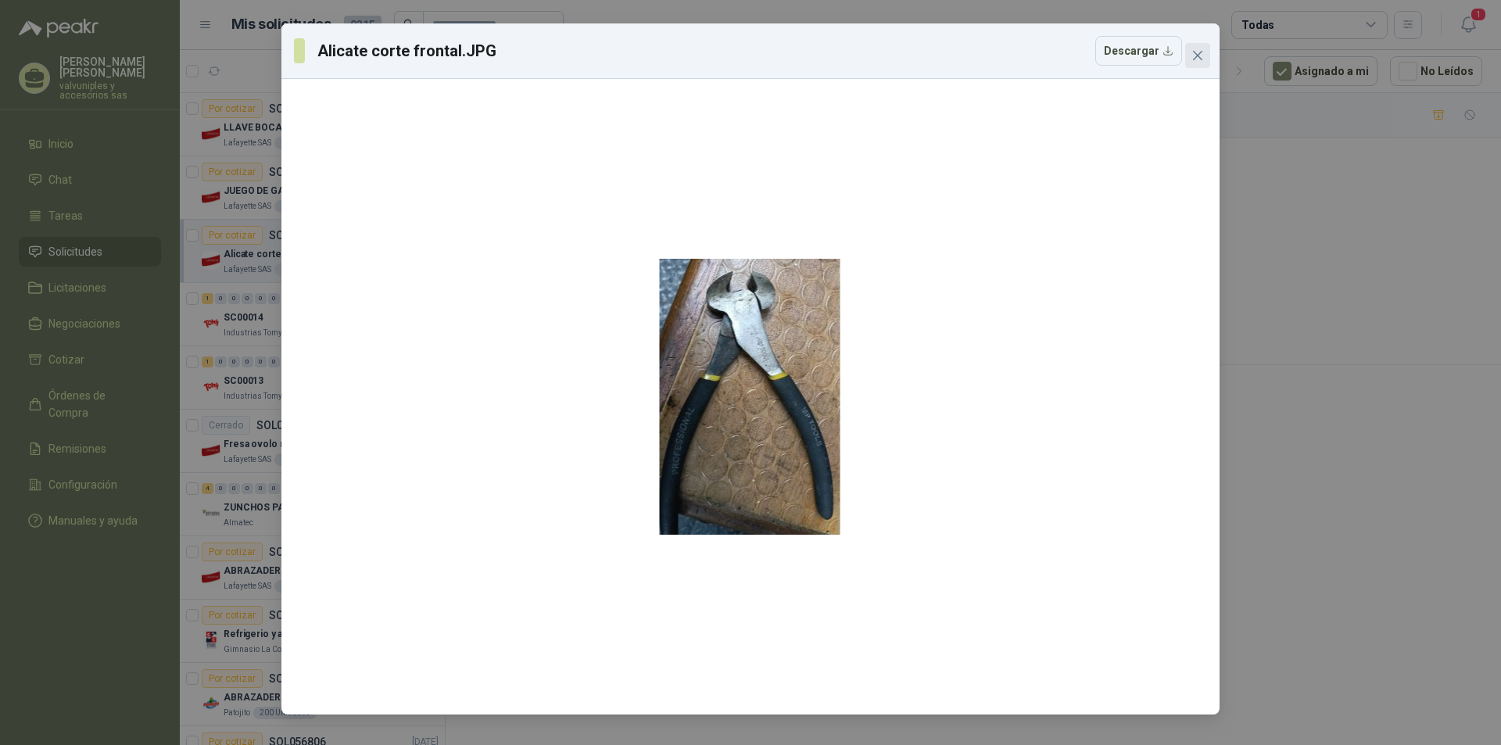
click at [1201, 51] on icon "close" at bounding box center [1197, 55] width 13 height 13
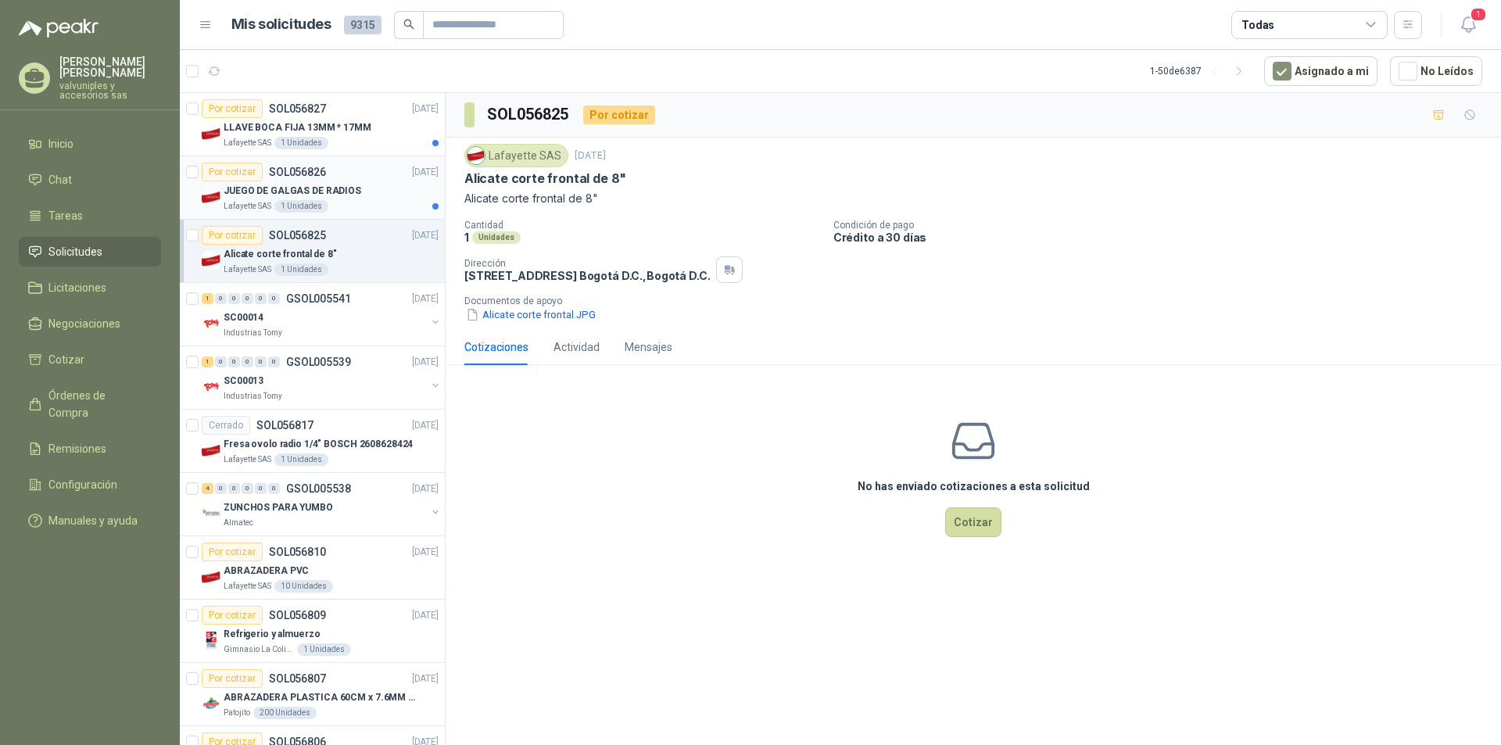
click at [256, 192] on p "JUEGO DE GALGAS DE RADIOS" at bounding box center [293, 191] width 138 height 15
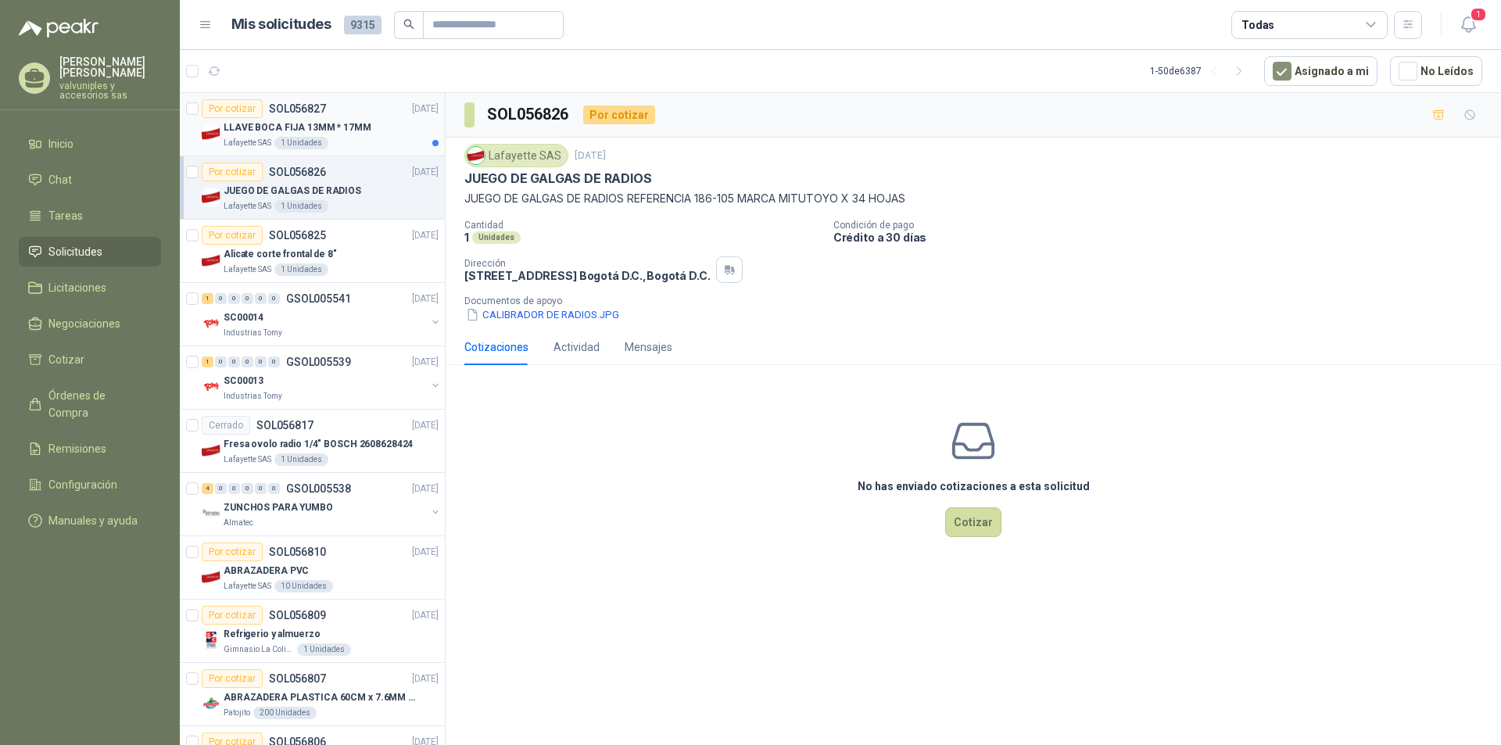
click at [273, 129] on p "LLAVE BOCA FIJA 13MM * 17MM" at bounding box center [298, 127] width 148 height 15
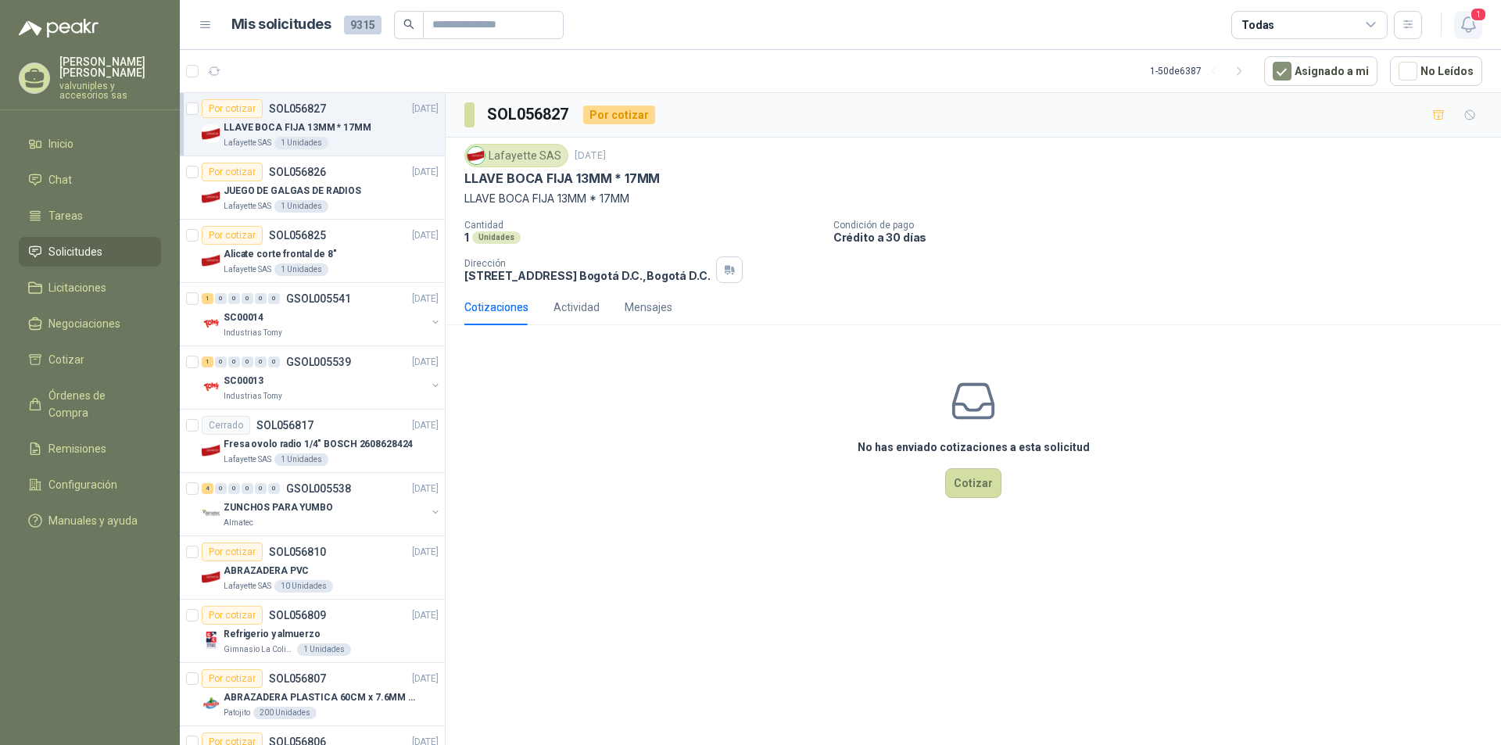
click at [1462, 21] on icon "button" at bounding box center [1469, 25] width 20 height 20
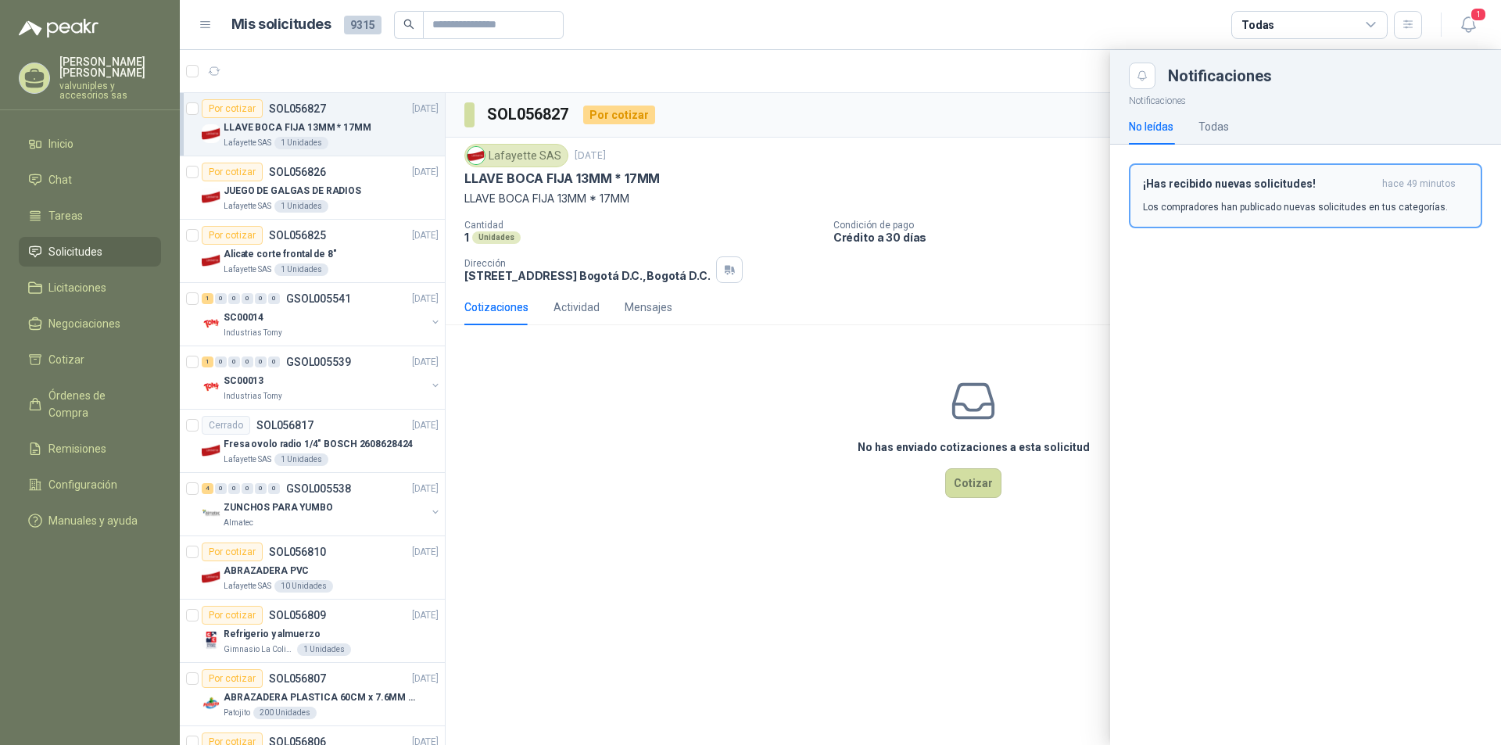
click at [1162, 184] on h3 "¡Has recibido nuevas solicitudes!" at bounding box center [1259, 183] width 233 height 13
